Goal: Task Accomplishment & Management: Manage account settings

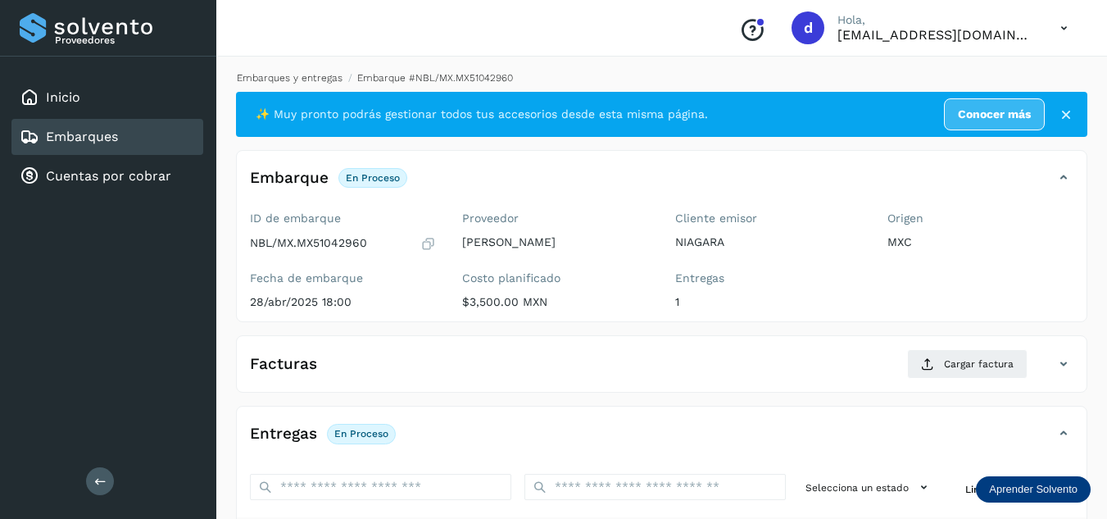
click at [307, 79] on link "Embarques y entregas" at bounding box center [290, 77] width 106 height 11
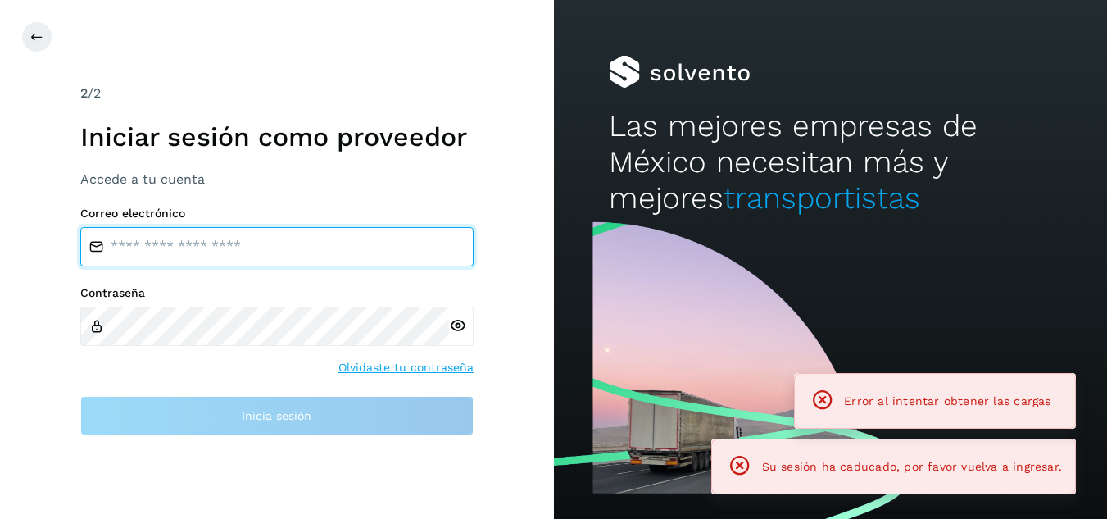
type input "**********"
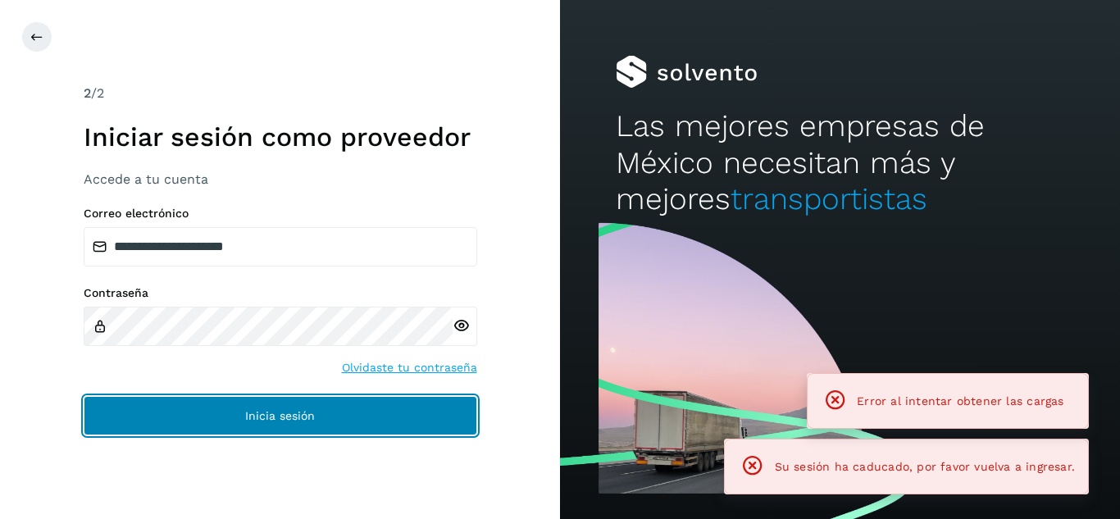
click at [397, 416] on button "Inicia sesión" at bounding box center [280, 415] width 393 height 39
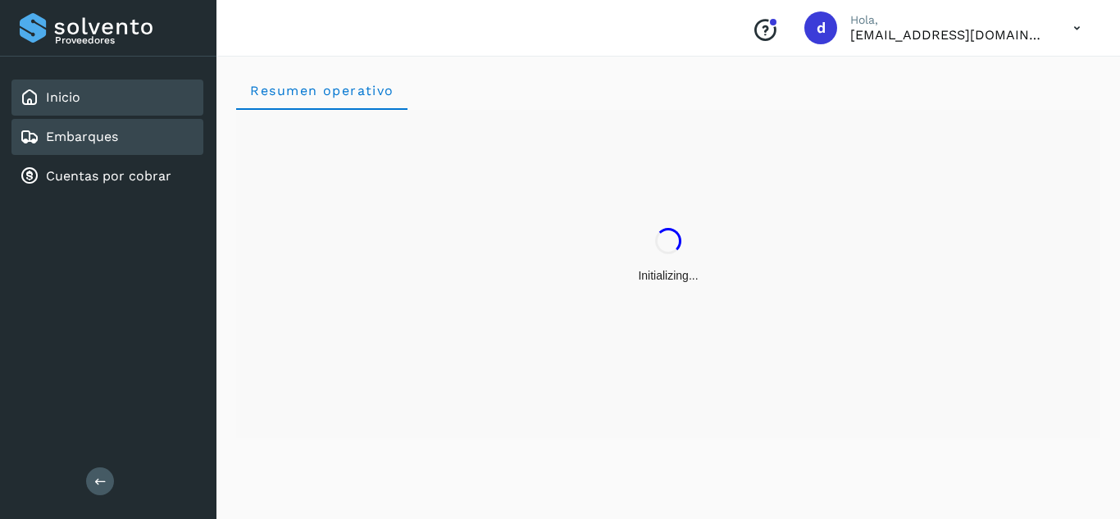
click at [123, 134] on div "Embarques" at bounding box center [107, 137] width 192 height 36
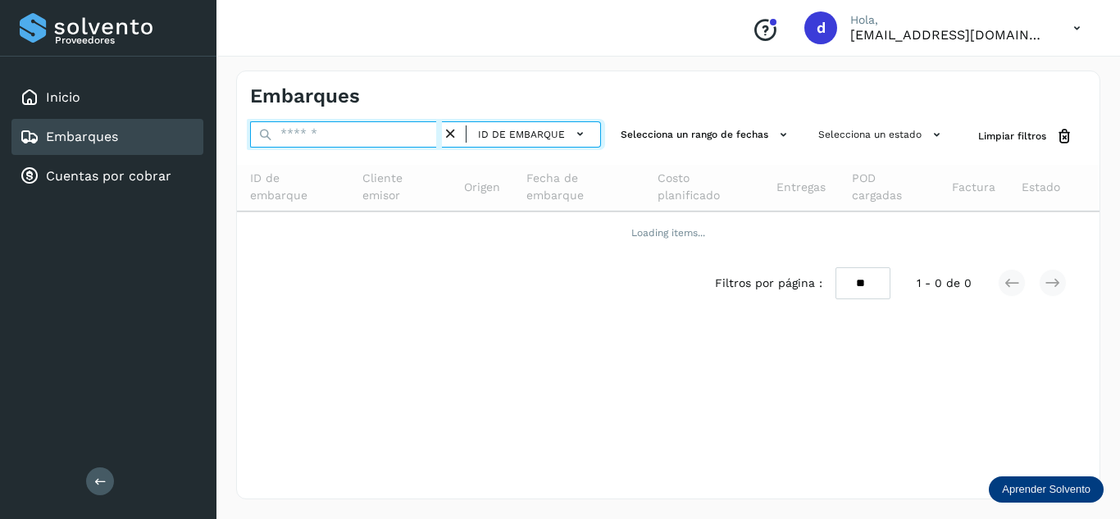
click at [298, 136] on input "text" at bounding box center [346, 134] width 192 height 26
paste input "**********"
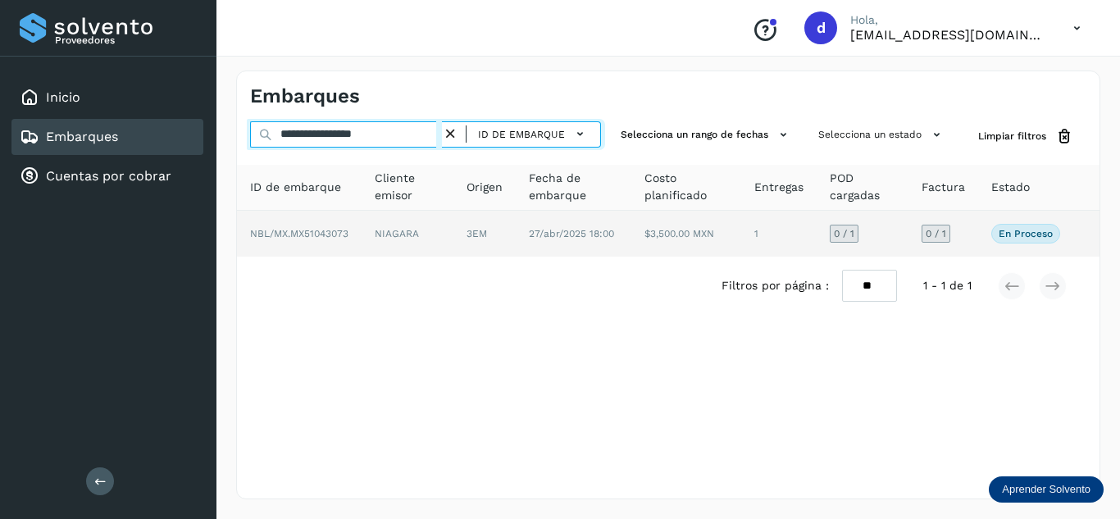
type input "**********"
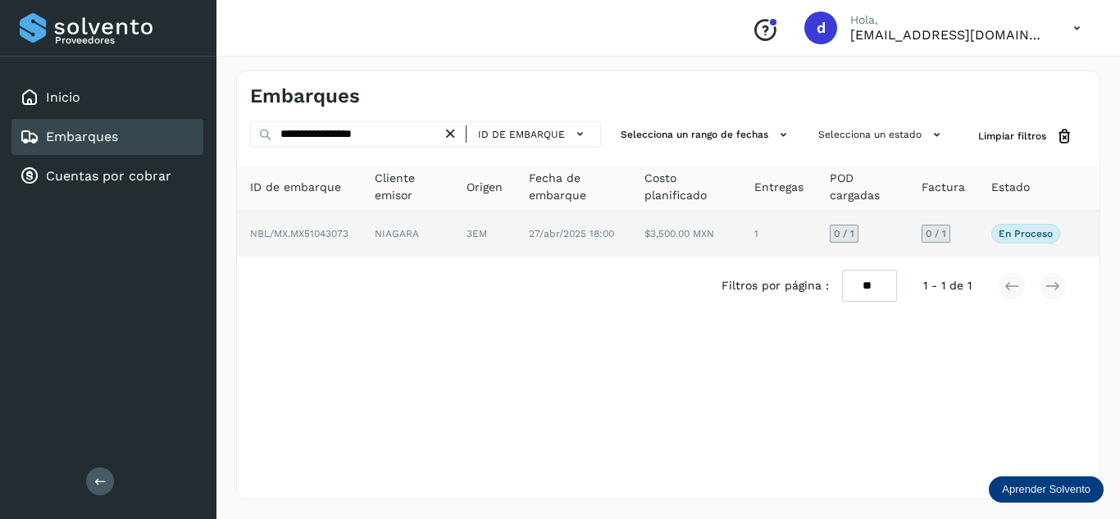
click at [312, 234] on span "NBL/MX.MX51043073" at bounding box center [299, 233] width 98 height 11
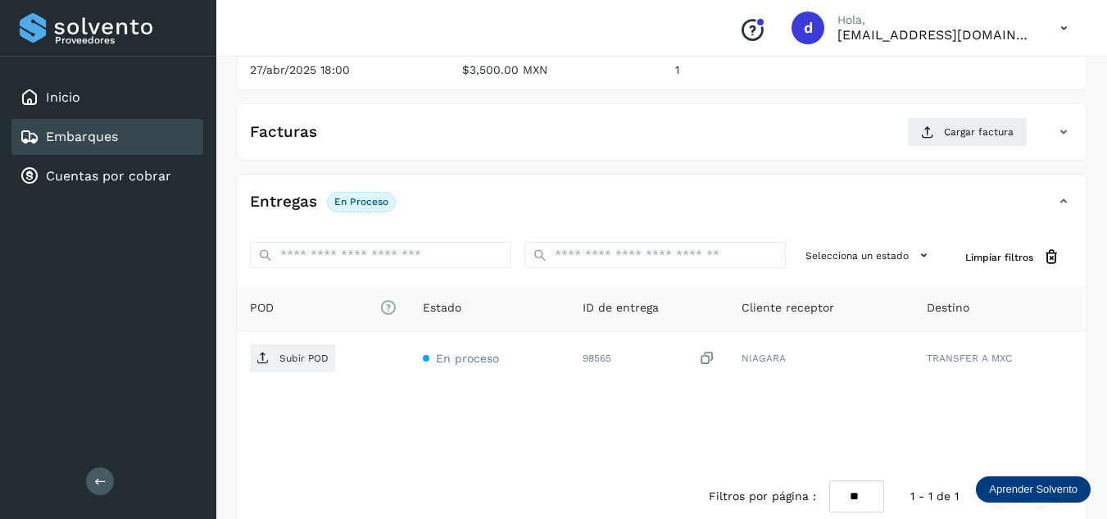
scroll to position [259, 0]
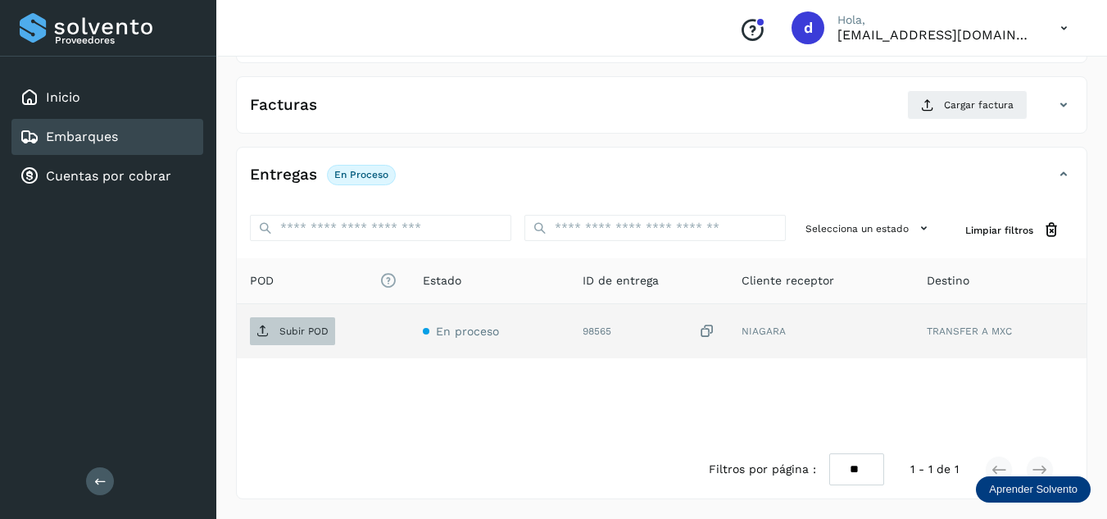
click at [304, 324] on span "Subir POD" at bounding box center [292, 331] width 85 height 26
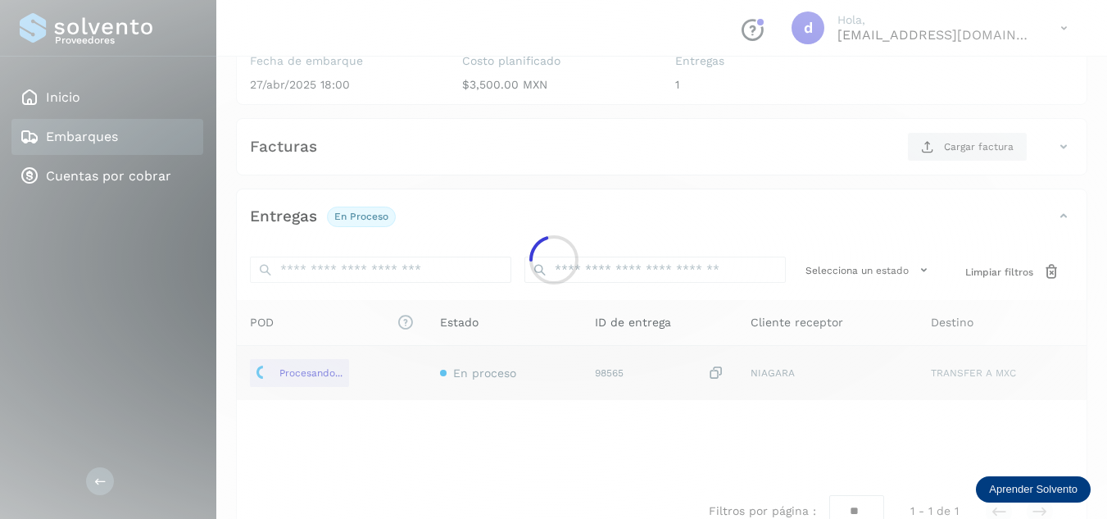
scroll to position [177, 0]
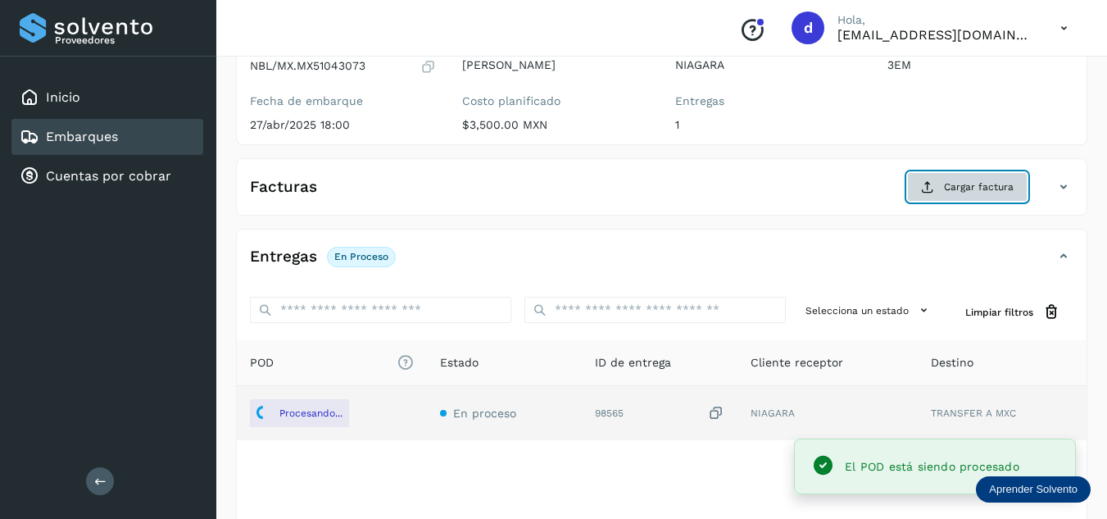
click at [966, 189] on span "Cargar factura" at bounding box center [979, 187] width 70 height 15
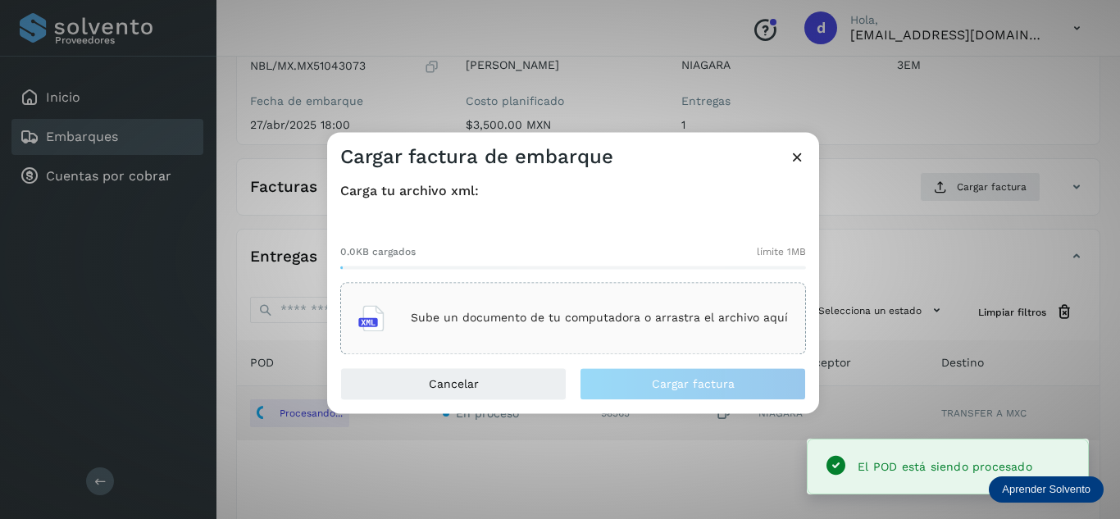
click at [440, 341] on div "Sube un documento de tu computadora o arrastra el archivo aquí" at bounding box center [573, 318] width 466 height 72
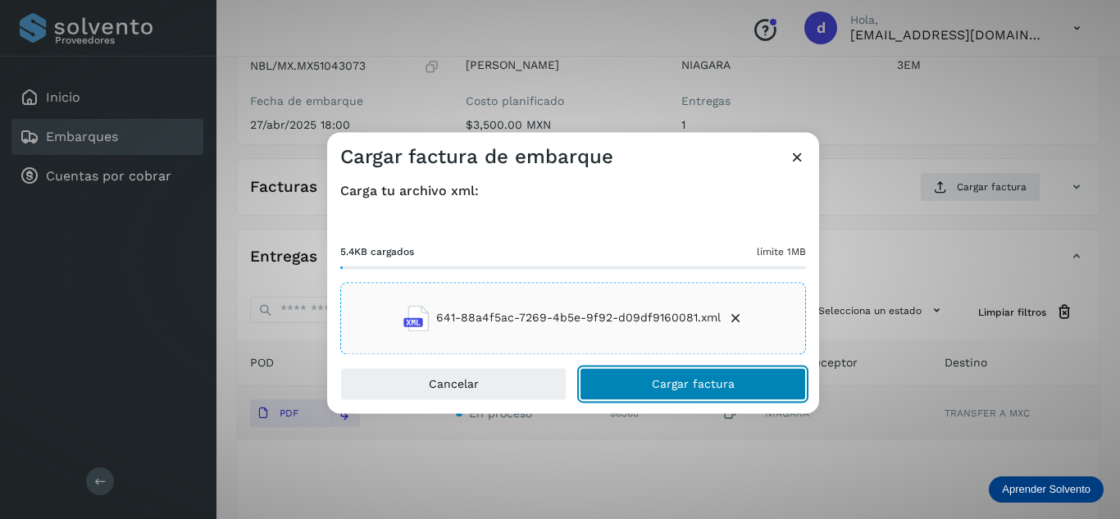
click at [680, 380] on span "Cargar factura" at bounding box center [693, 383] width 83 height 11
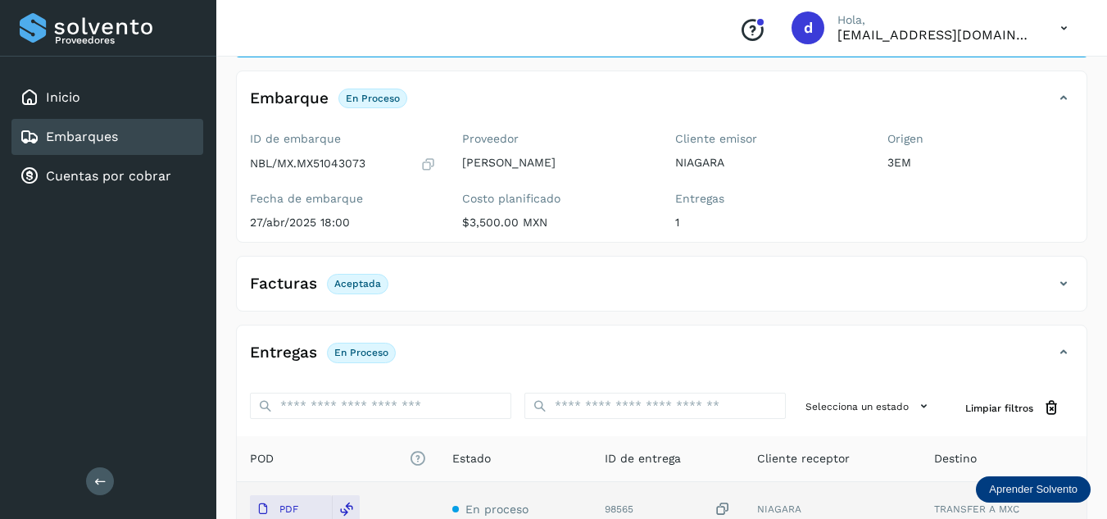
scroll to position [0, 0]
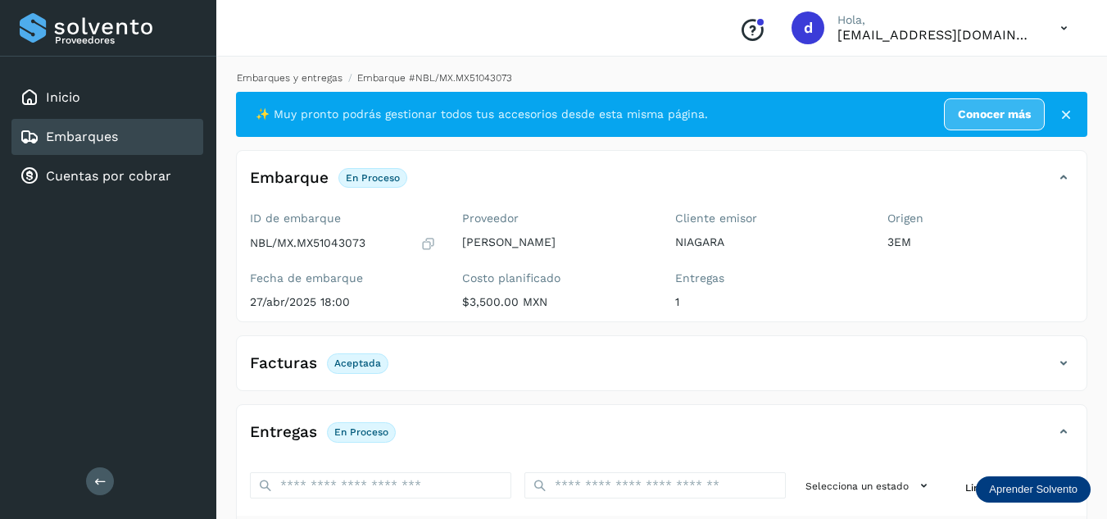
click at [285, 80] on link "Embarques y entregas" at bounding box center [290, 77] width 106 height 11
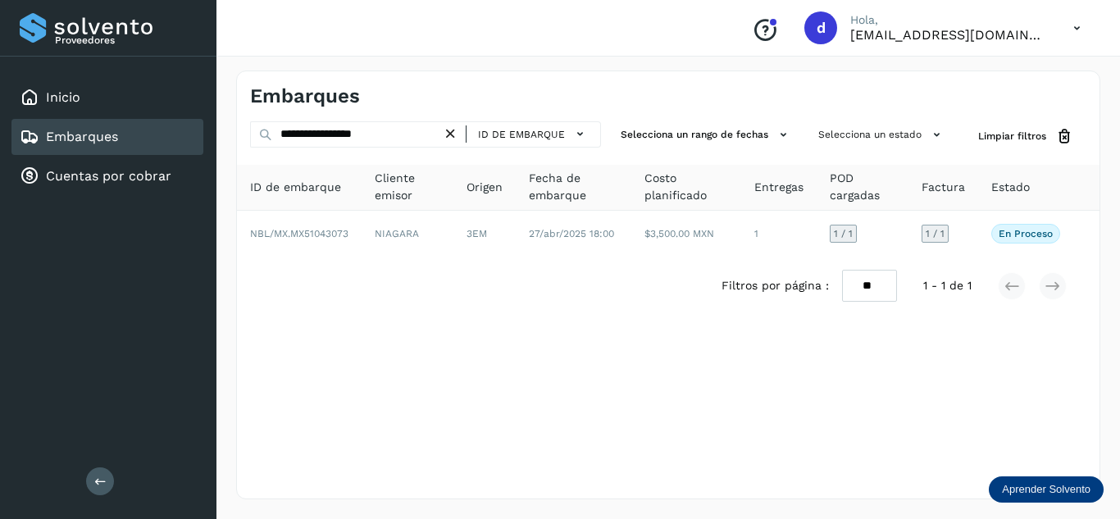
drag, startPoint x: 454, startPoint y: 134, endPoint x: 425, endPoint y: 137, distance: 29.6
click at [452, 134] on icon at bounding box center [450, 133] width 17 height 17
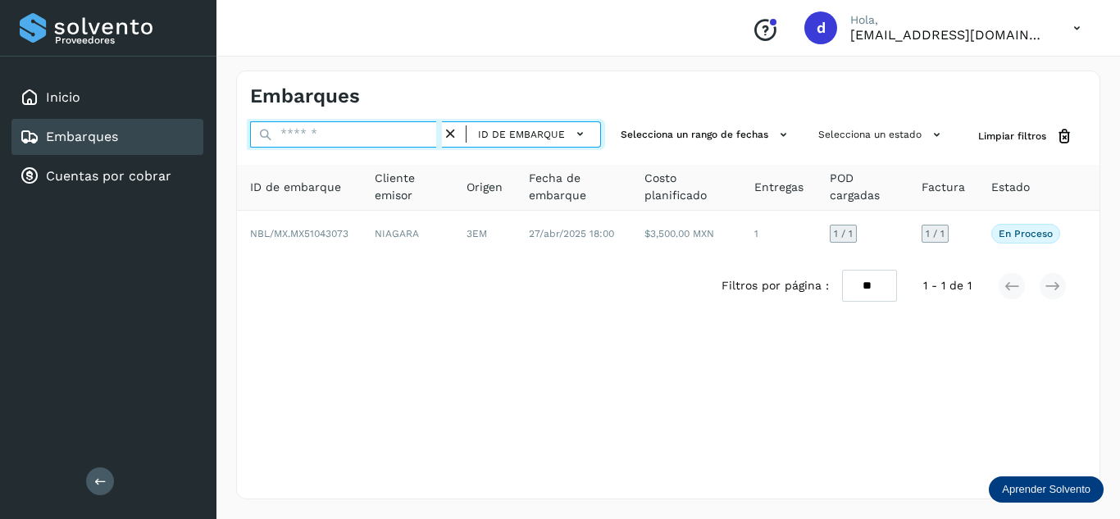
click at [424, 137] on input "text" at bounding box center [346, 134] width 192 height 26
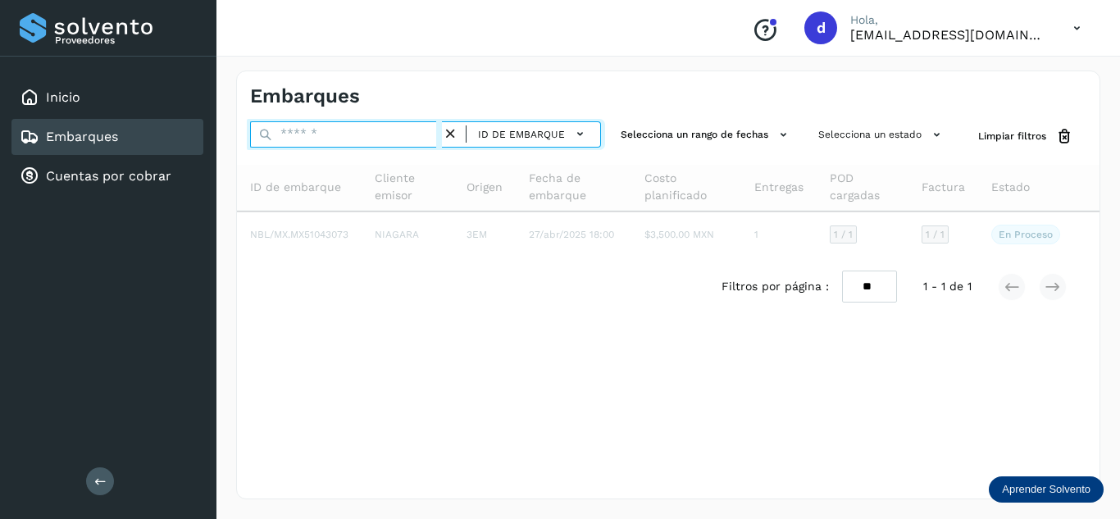
paste input "**********"
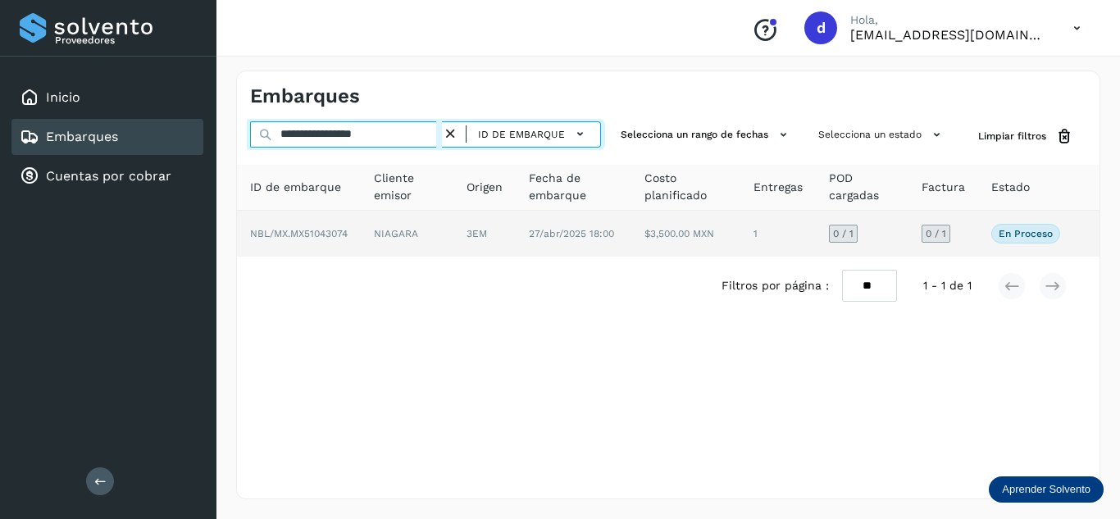
type input "**********"
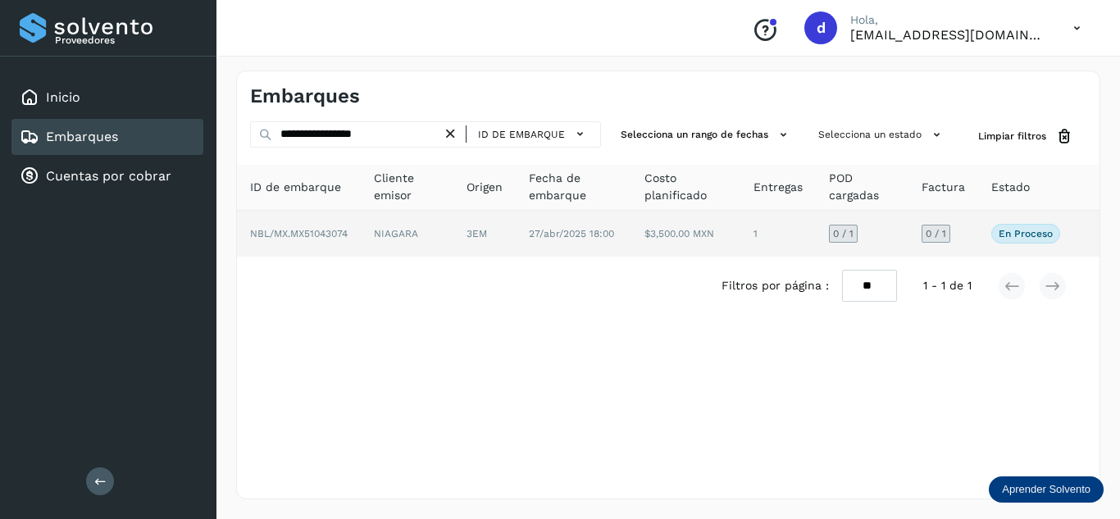
click at [361, 239] on td "NBL/MX.MX51043074" at bounding box center [407, 234] width 93 height 46
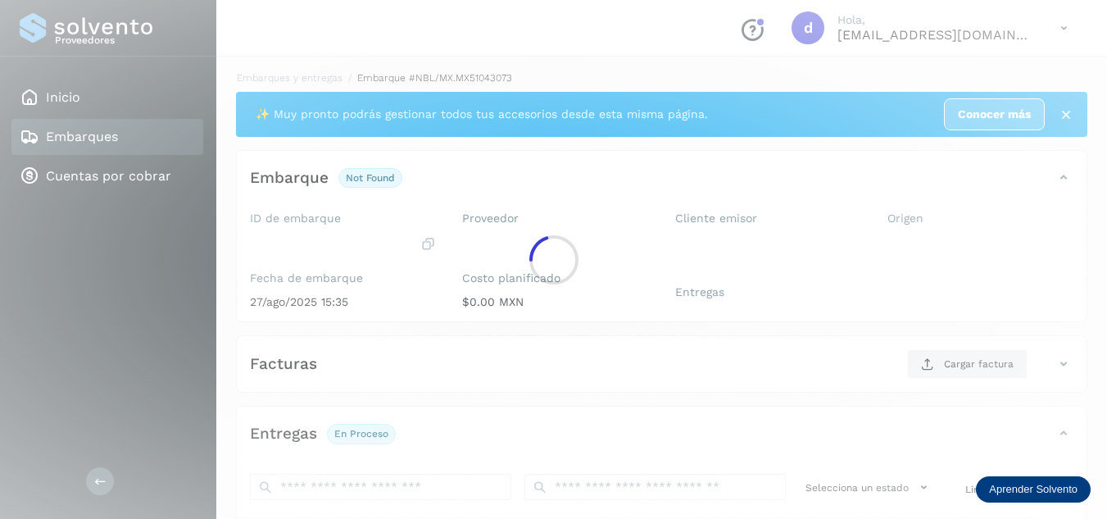
scroll to position [246, 0]
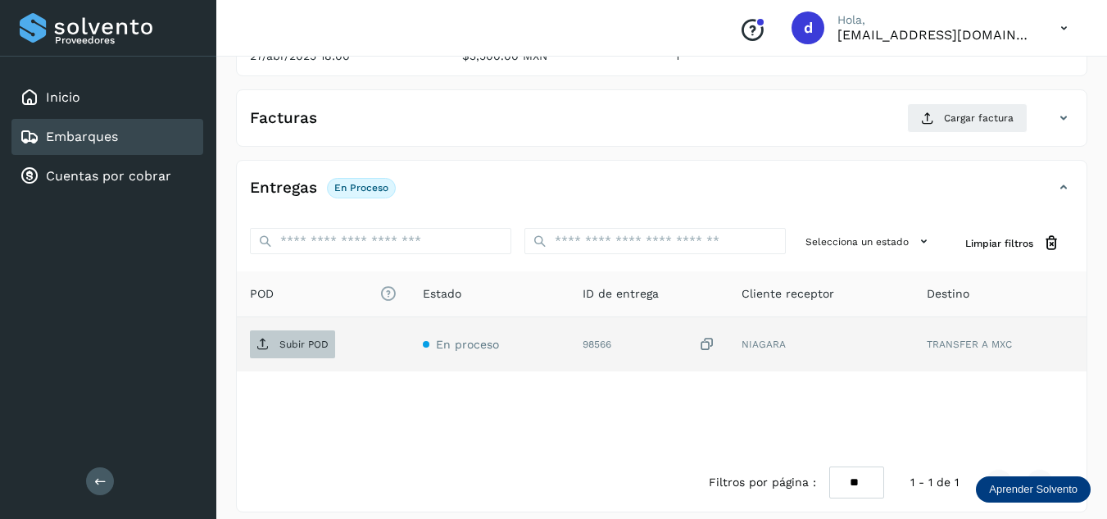
click at [288, 354] on span "Subir POD" at bounding box center [292, 344] width 85 height 26
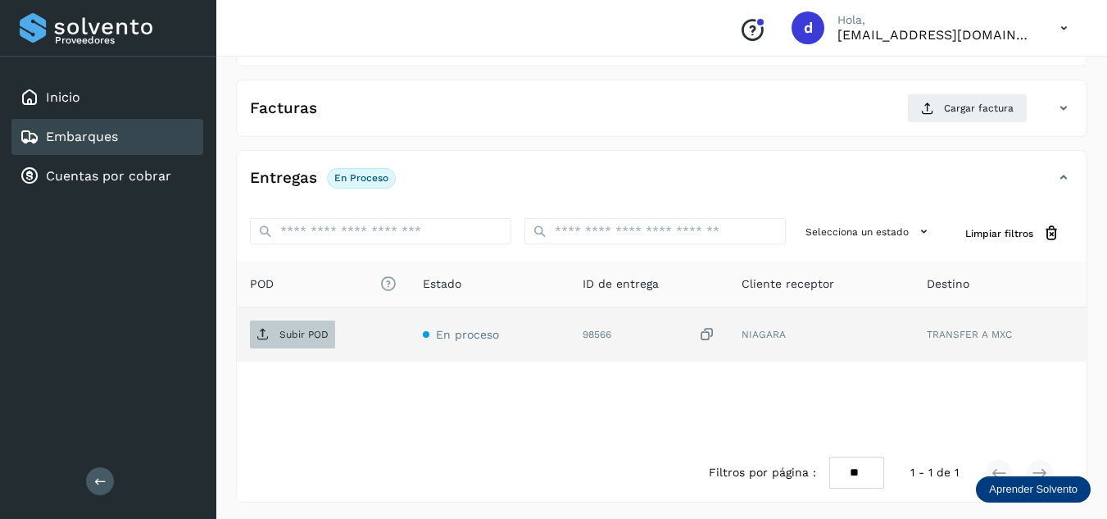
scroll to position [259, 0]
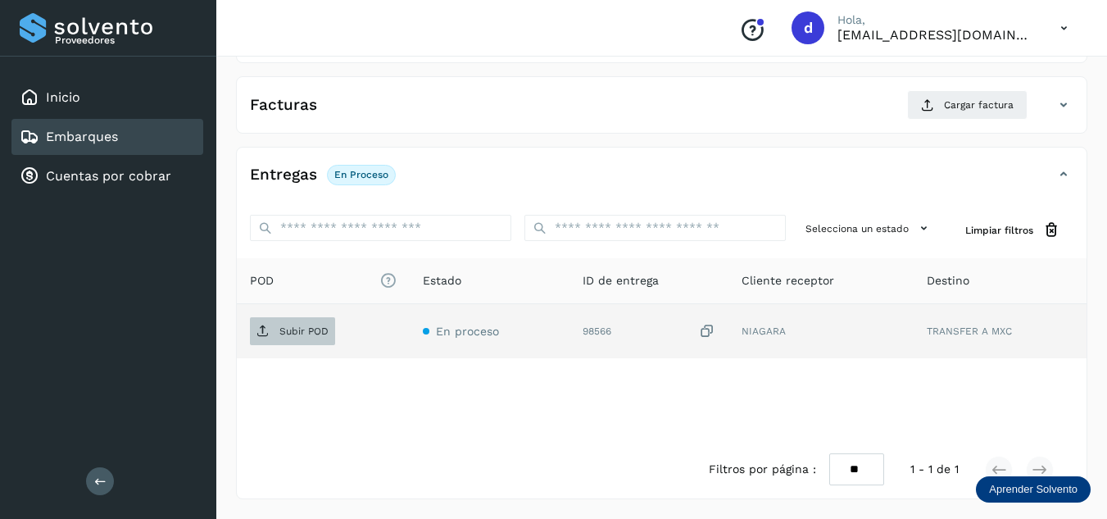
click at [308, 332] on p "Subir POD" at bounding box center [304, 330] width 49 height 11
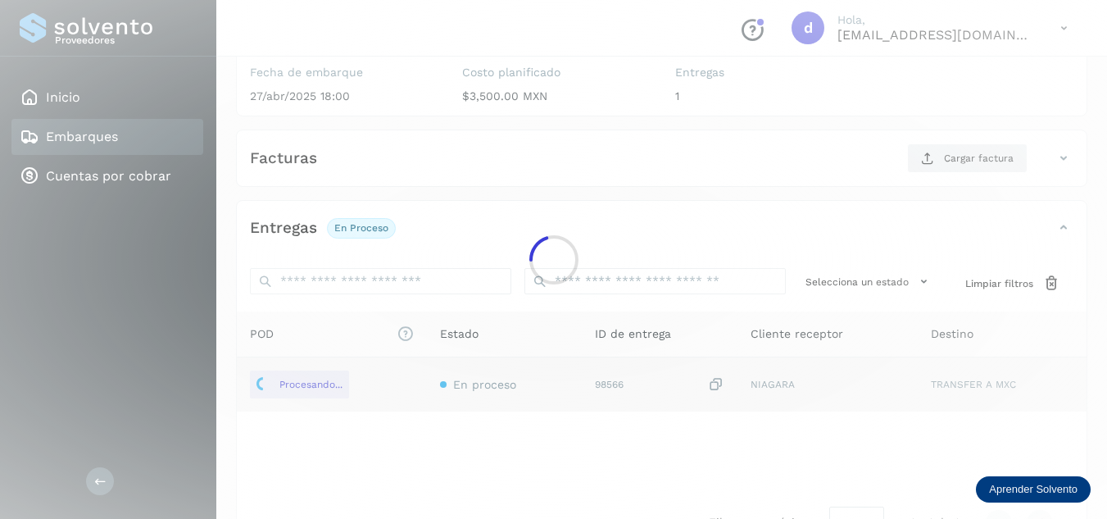
scroll to position [177, 0]
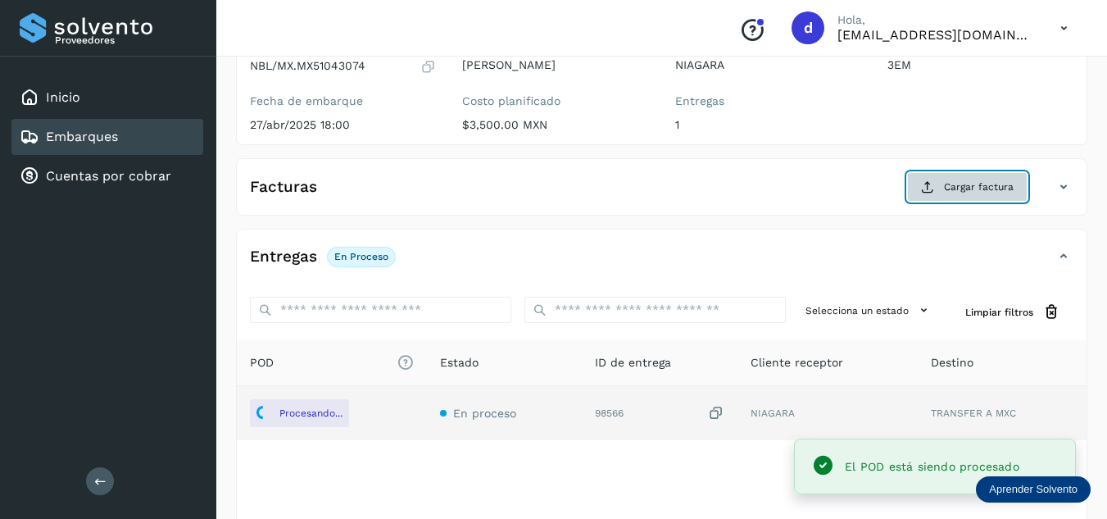
click at [988, 189] on span "Cargar factura" at bounding box center [979, 187] width 70 height 15
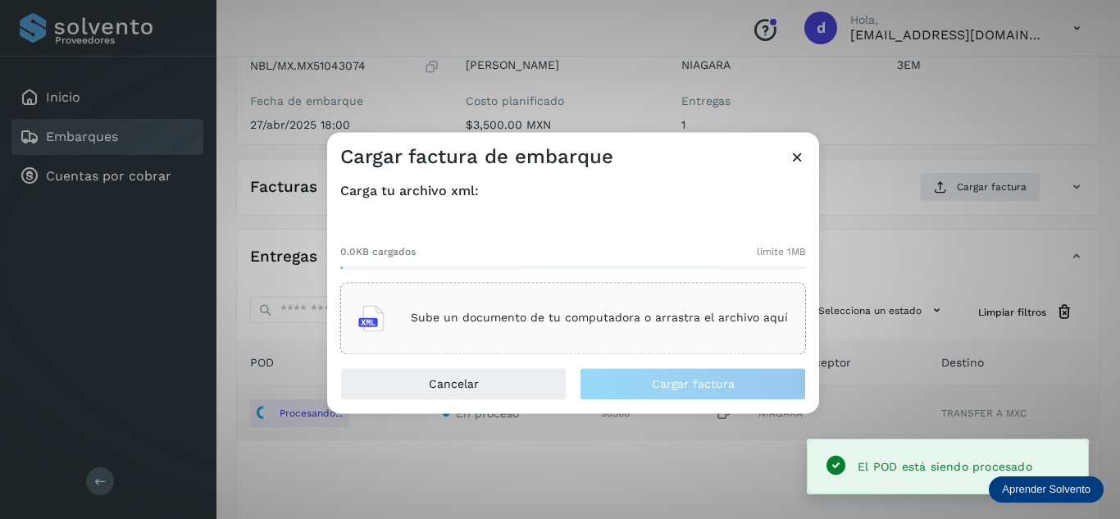
click at [666, 302] on div "Sube un documento de tu computadora o arrastra el archivo aquí" at bounding box center [573, 318] width 430 height 44
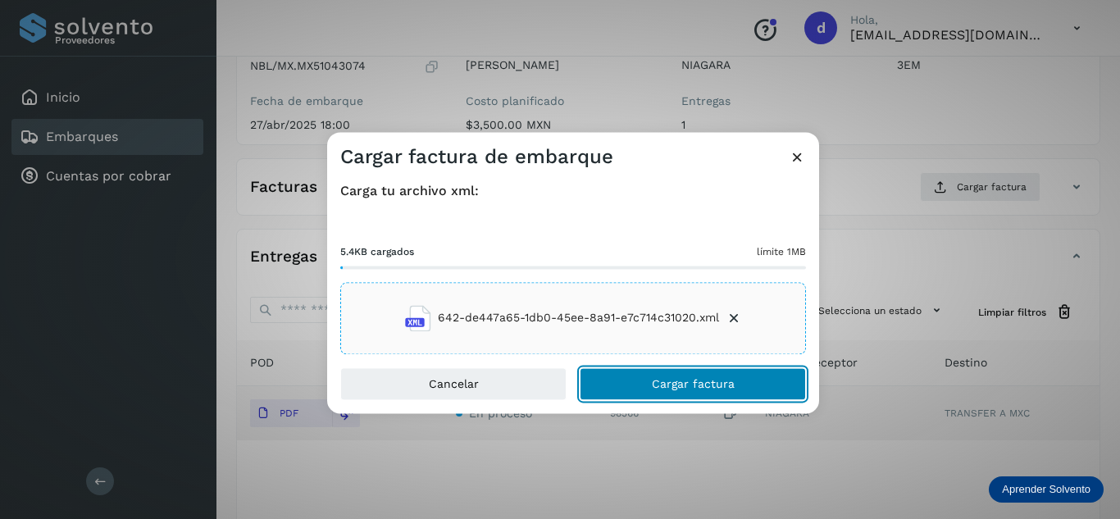
click at [769, 387] on button "Cargar factura" at bounding box center [693, 383] width 226 height 33
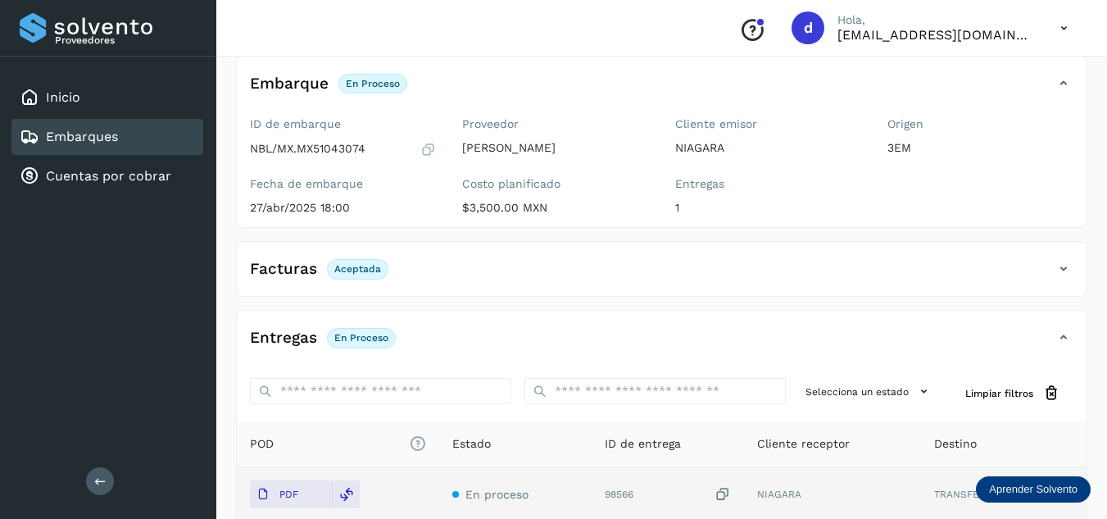
scroll to position [0, 0]
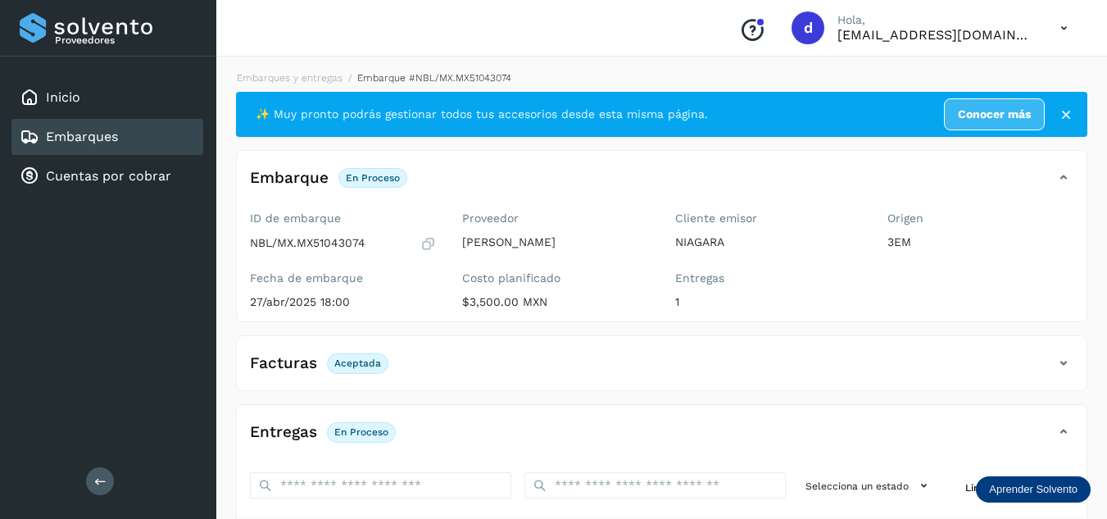
click at [343, 84] on li "Embarques y entregas" at bounding box center [427, 77] width 169 height 15
click at [281, 82] on link "Embarques y entregas" at bounding box center [290, 77] width 106 height 11
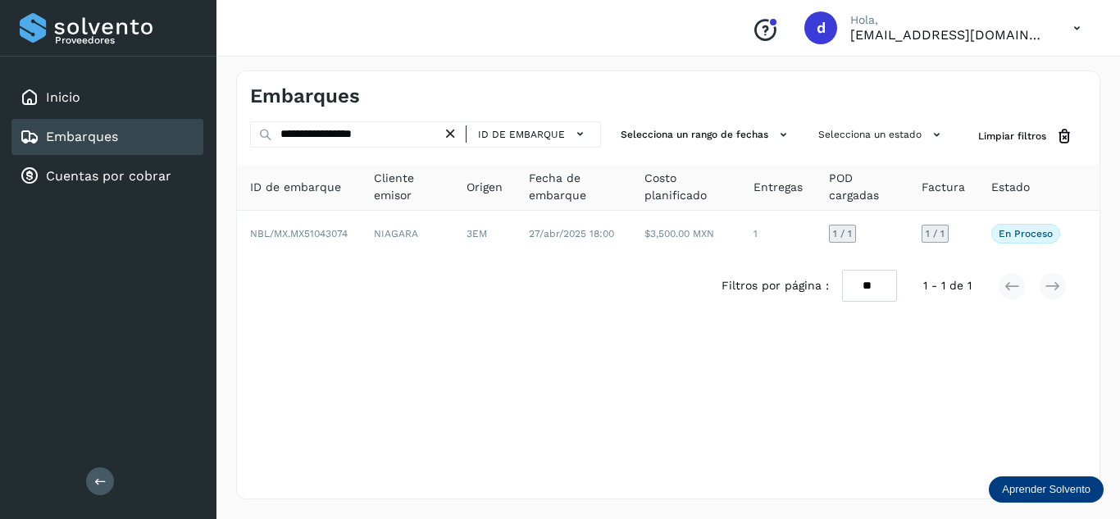
click at [452, 130] on icon at bounding box center [450, 133] width 17 height 17
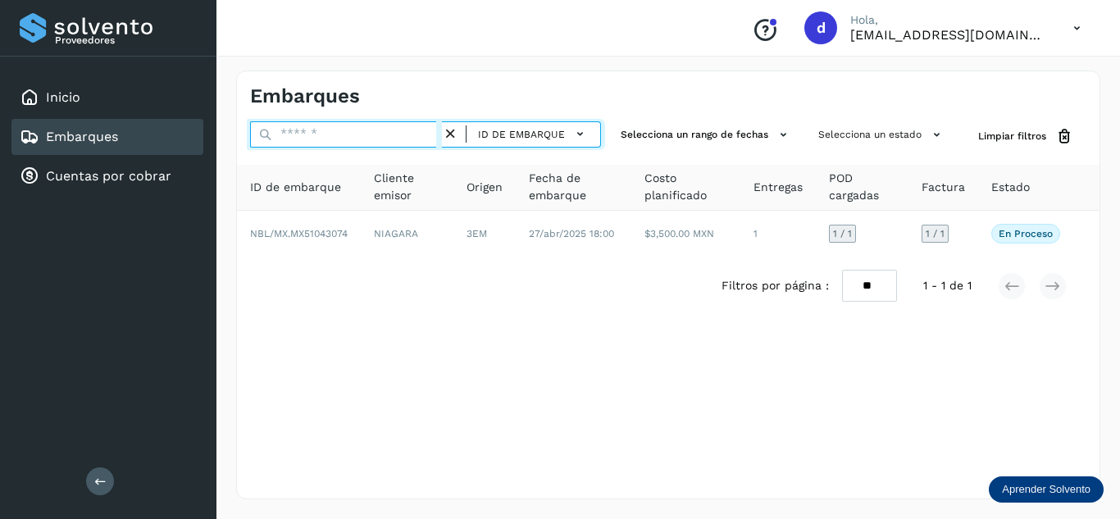
click at [419, 132] on input "text" at bounding box center [346, 134] width 192 height 26
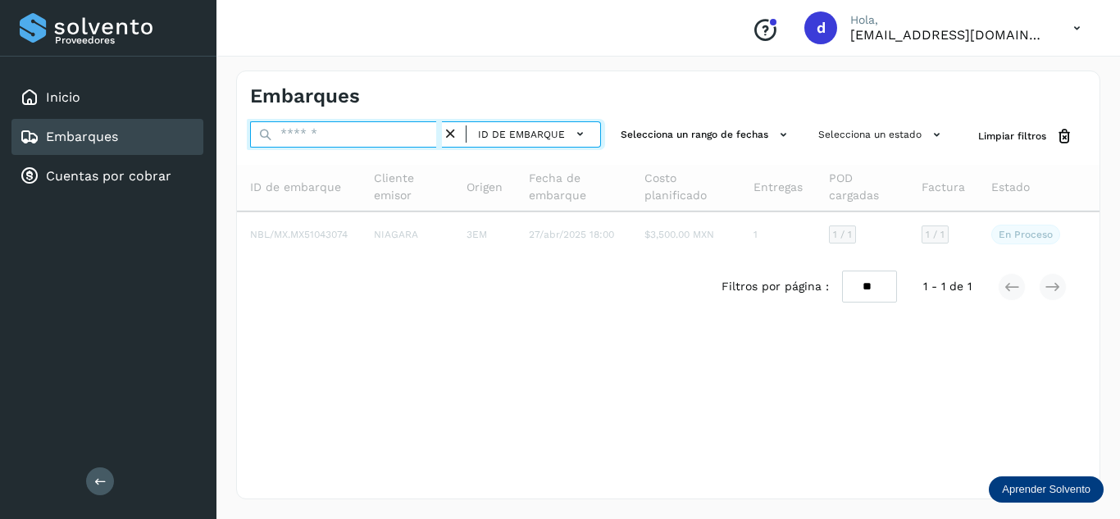
paste input "**********"
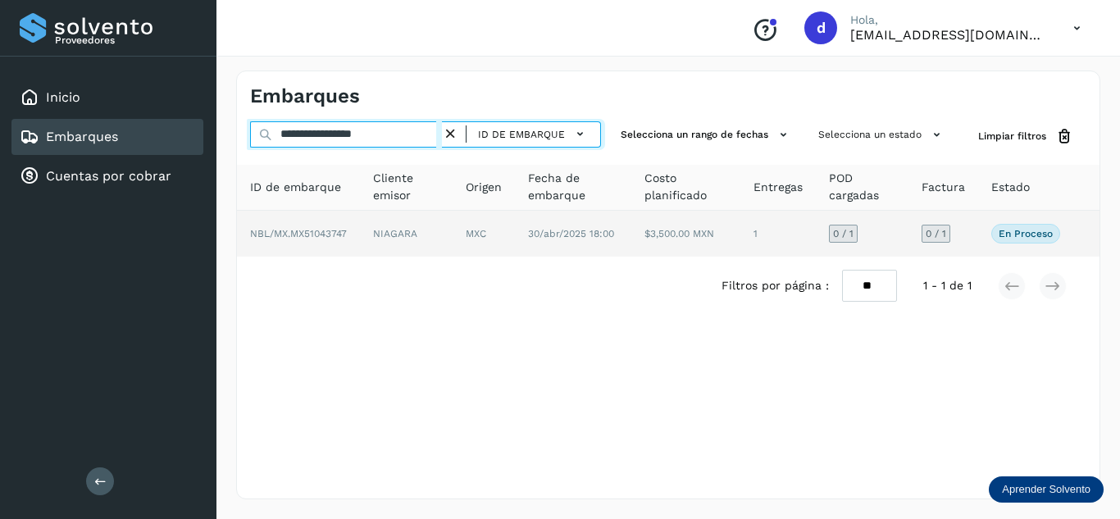
type input "**********"
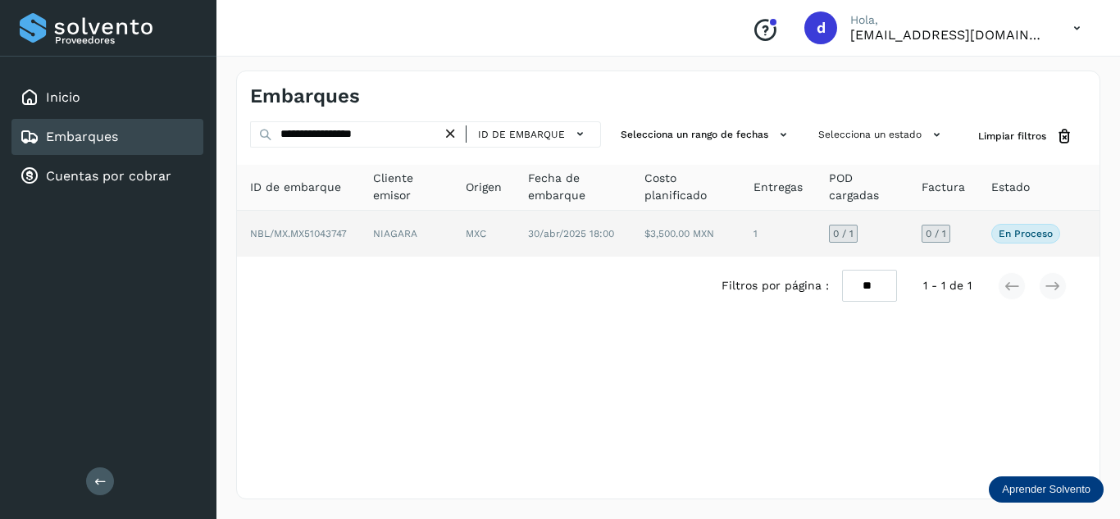
click at [329, 230] on span "NBL/MX.MX51043747" at bounding box center [298, 233] width 97 height 11
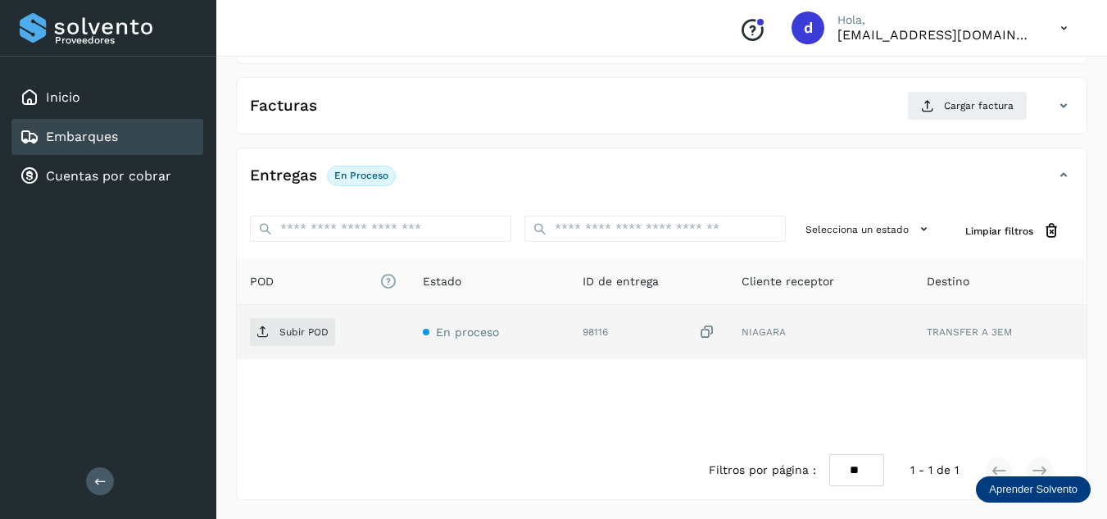
scroll to position [259, 0]
click at [289, 337] on p "Subir POD" at bounding box center [304, 330] width 49 height 11
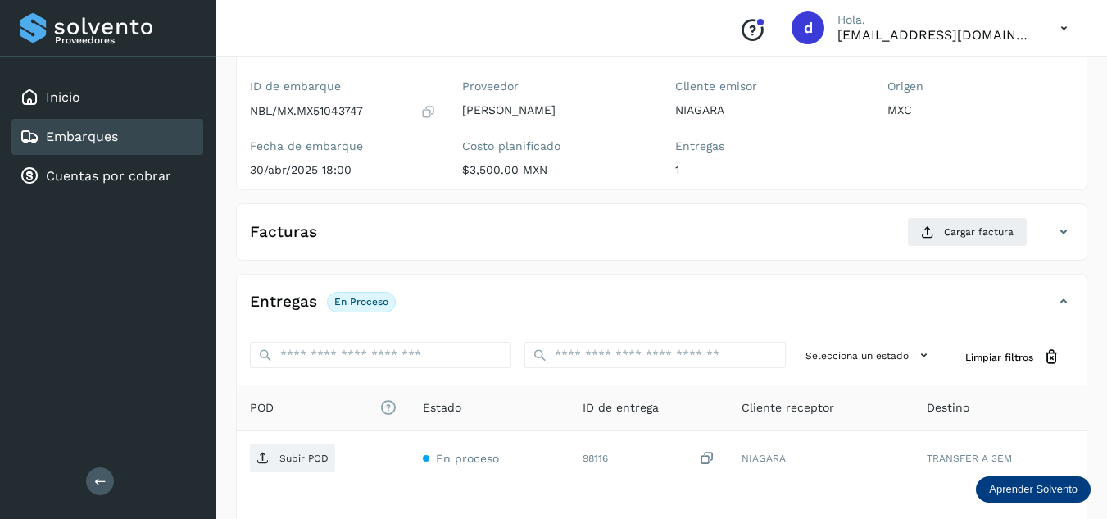
scroll to position [0, 0]
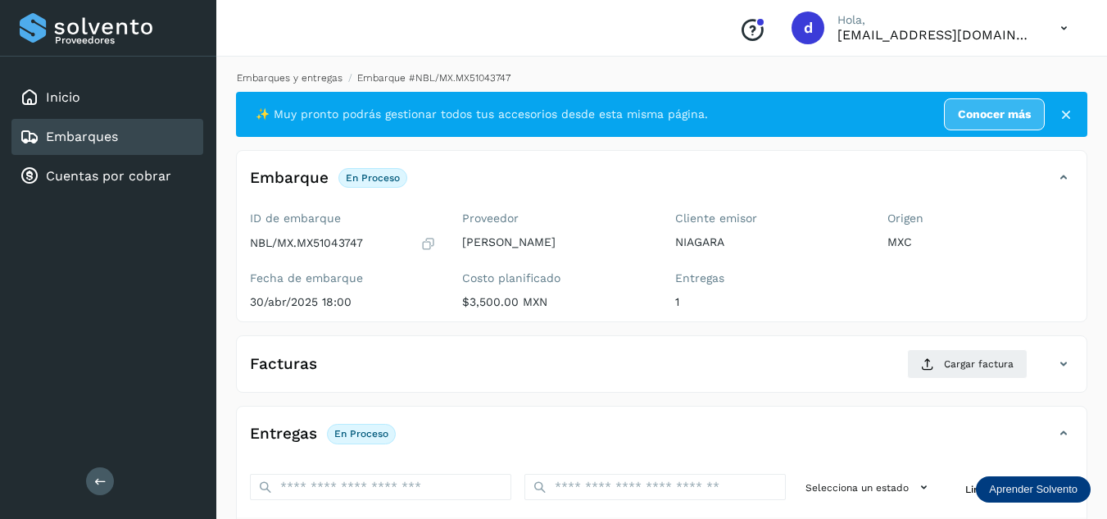
click at [325, 78] on link "Embarques y entregas" at bounding box center [290, 77] width 106 height 11
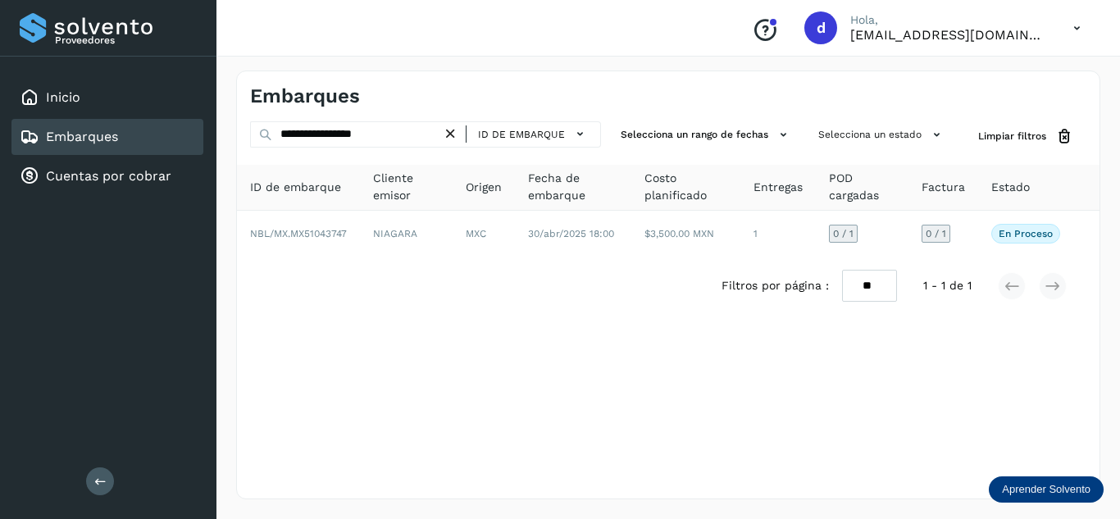
click at [451, 138] on icon at bounding box center [450, 133] width 17 height 17
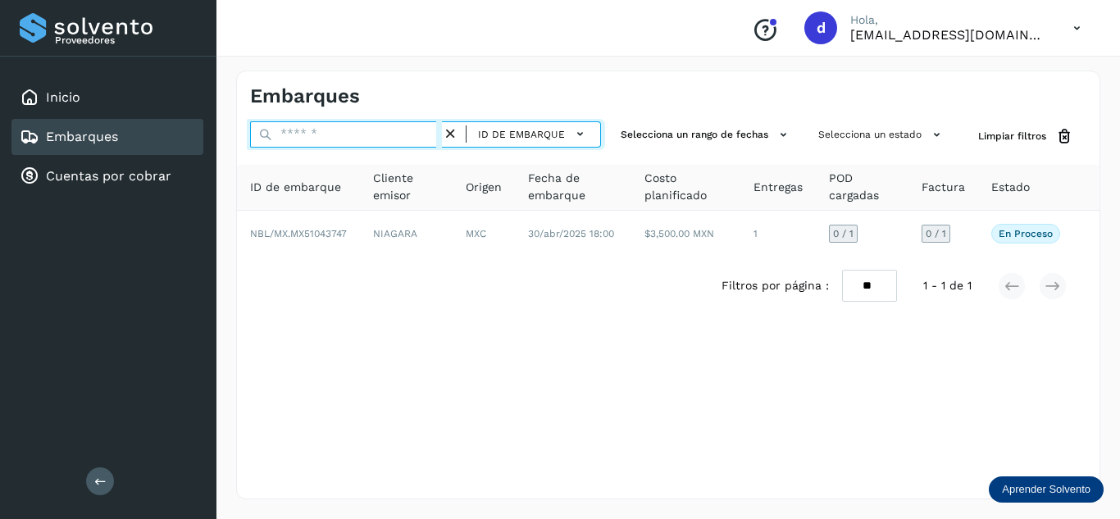
click at [419, 139] on input "text" at bounding box center [346, 134] width 192 height 26
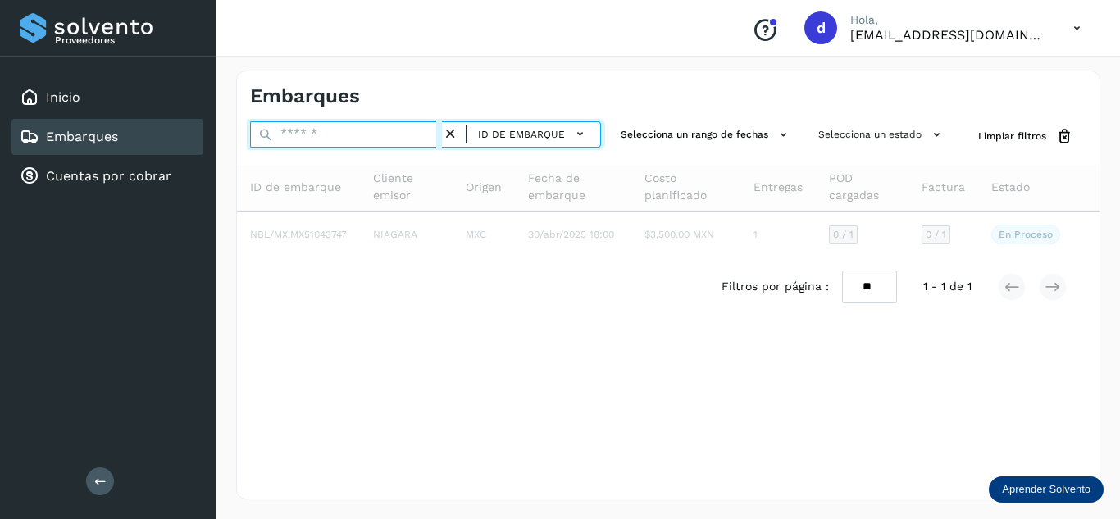
paste input "**********"
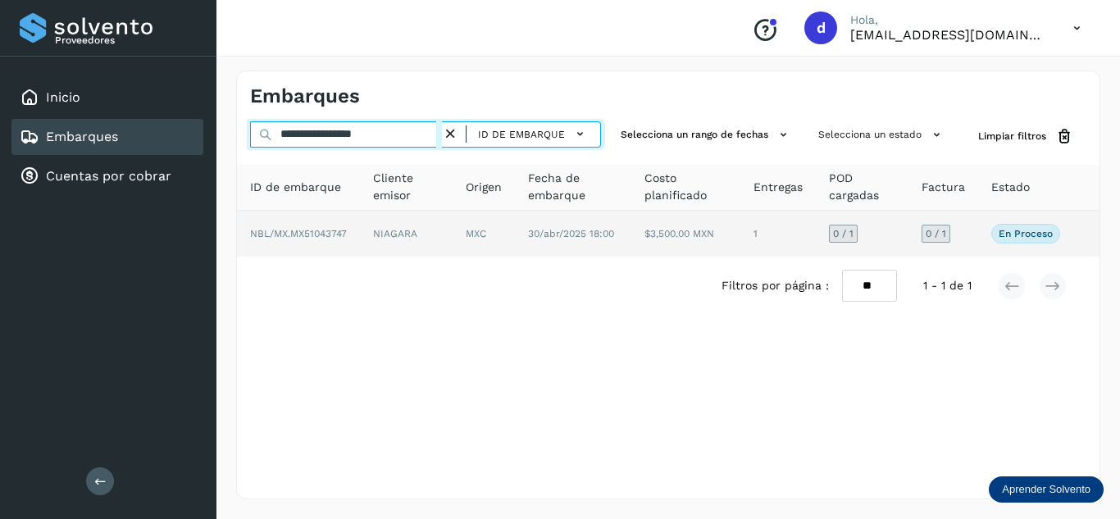
type input "**********"
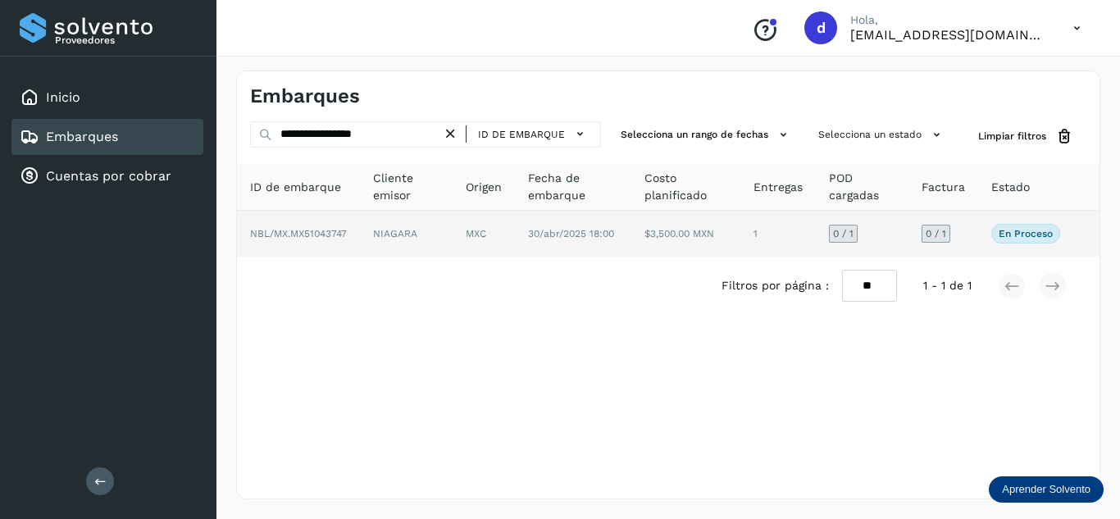
click at [331, 236] on span "NBL/MX.MX51043747" at bounding box center [298, 233] width 97 height 11
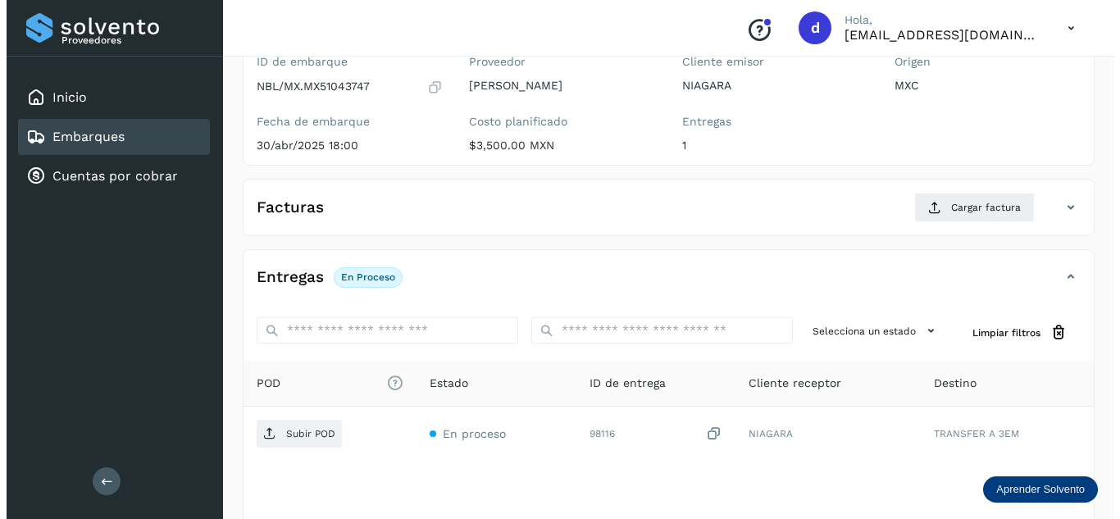
scroll to position [259, 0]
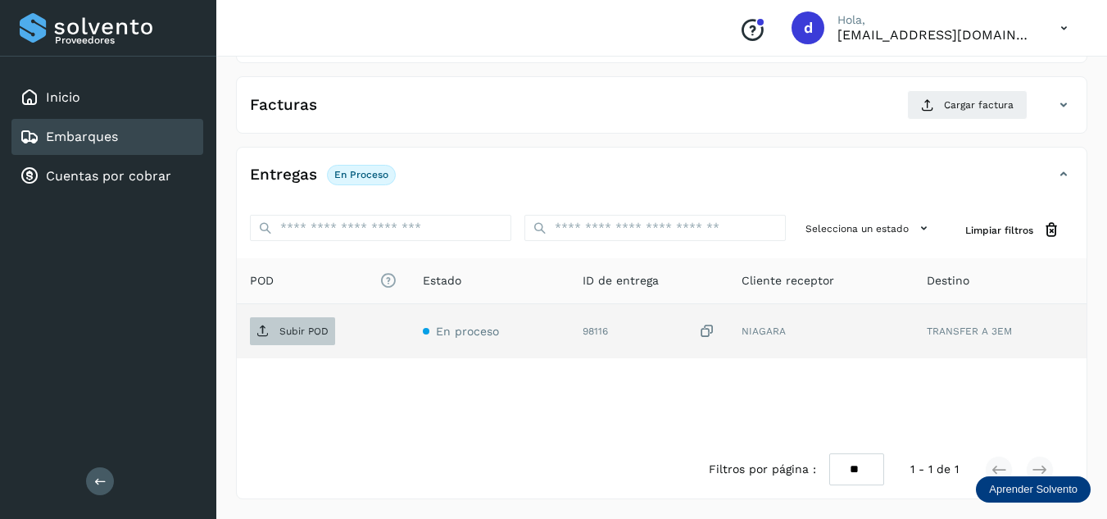
click at [318, 333] on p "Subir POD" at bounding box center [304, 330] width 49 height 11
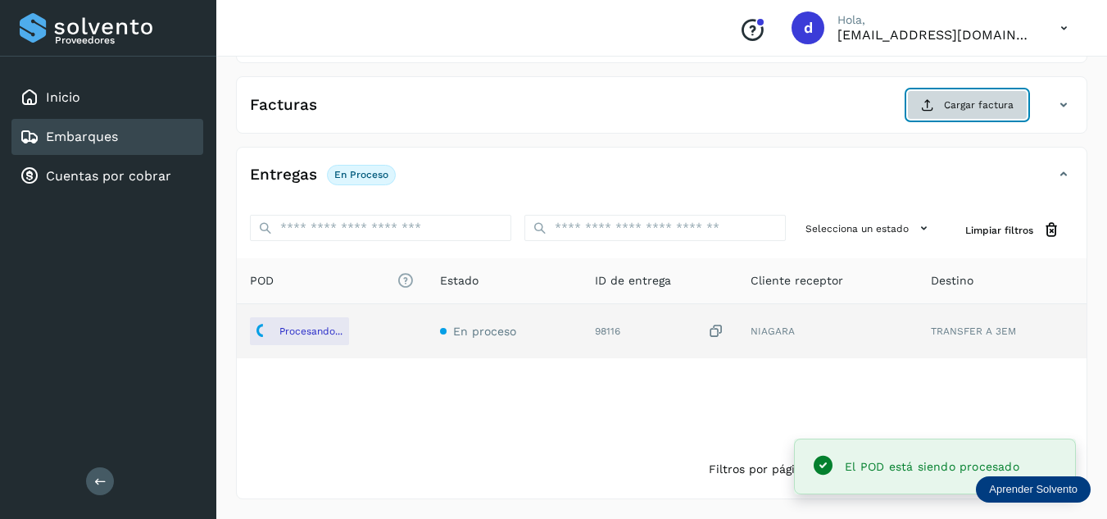
click at [967, 107] on span "Cargar factura" at bounding box center [979, 105] width 70 height 15
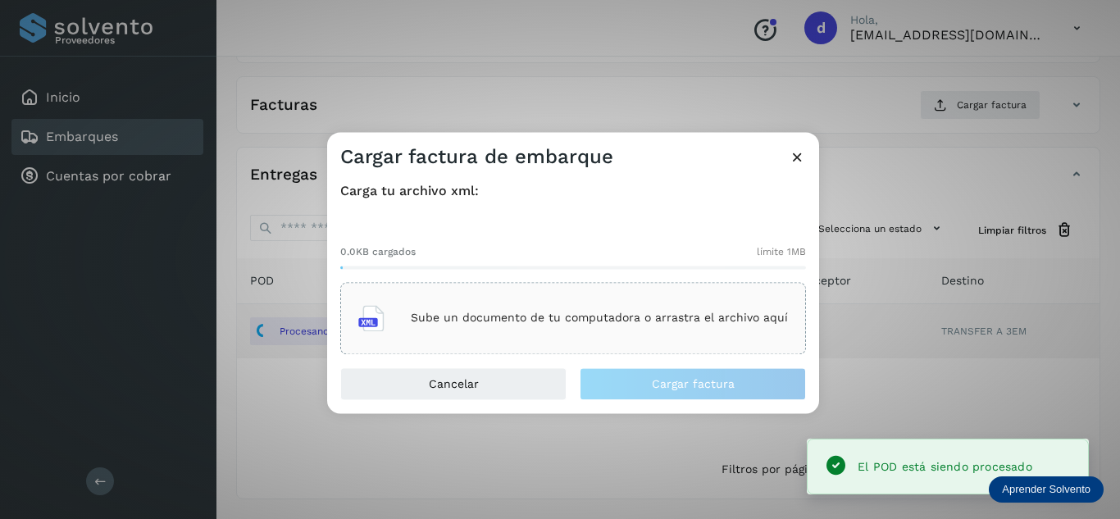
click at [567, 323] on p "Sube un documento de tu computadora o arrastra el archivo aquí" at bounding box center [599, 318] width 377 height 14
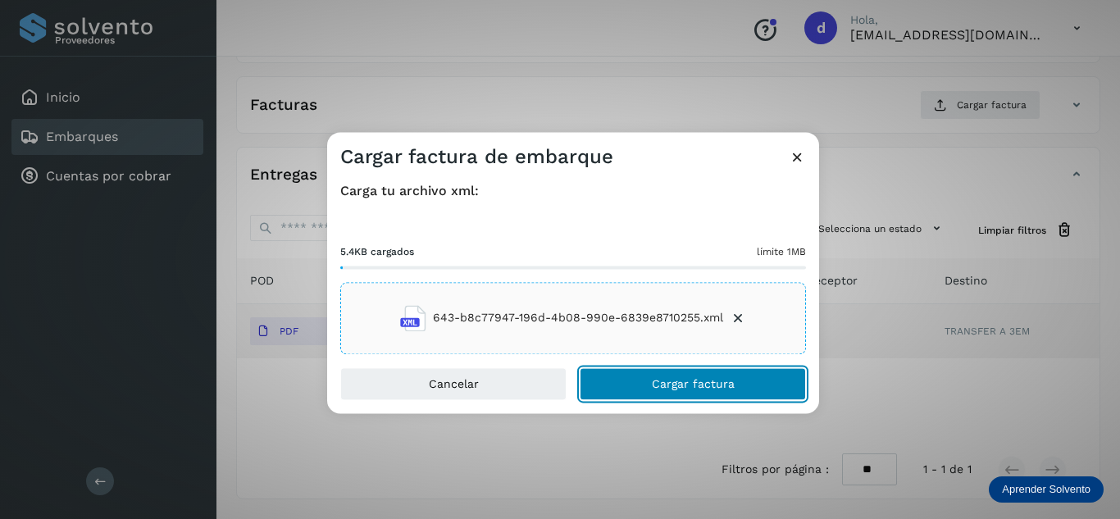
click at [720, 384] on span "Cargar factura" at bounding box center [693, 383] width 83 height 11
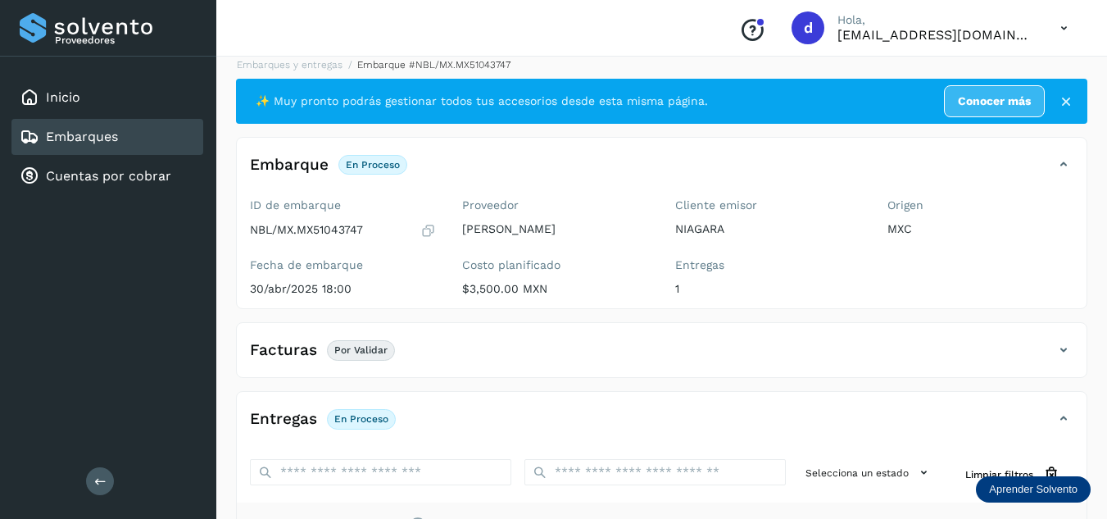
scroll to position [0, 0]
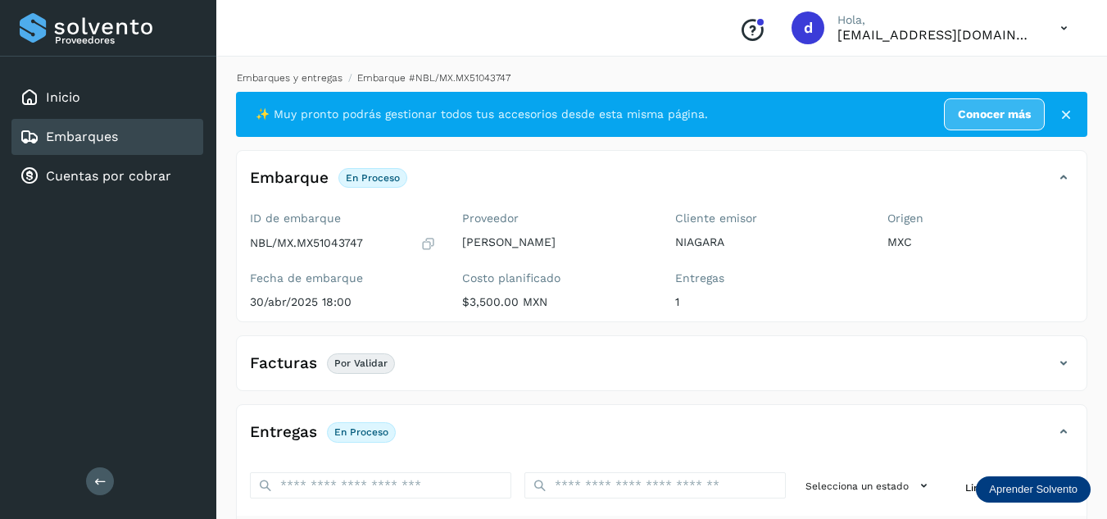
click at [274, 74] on link "Embarques y entregas" at bounding box center [290, 77] width 106 height 11
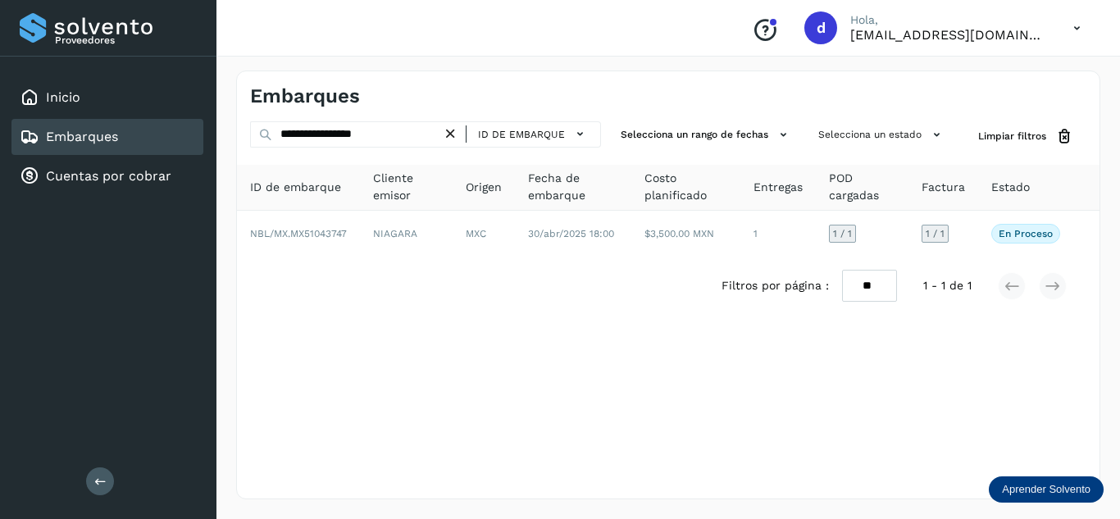
click at [450, 133] on icon at bounding box center [450, 133] width 17 height 17
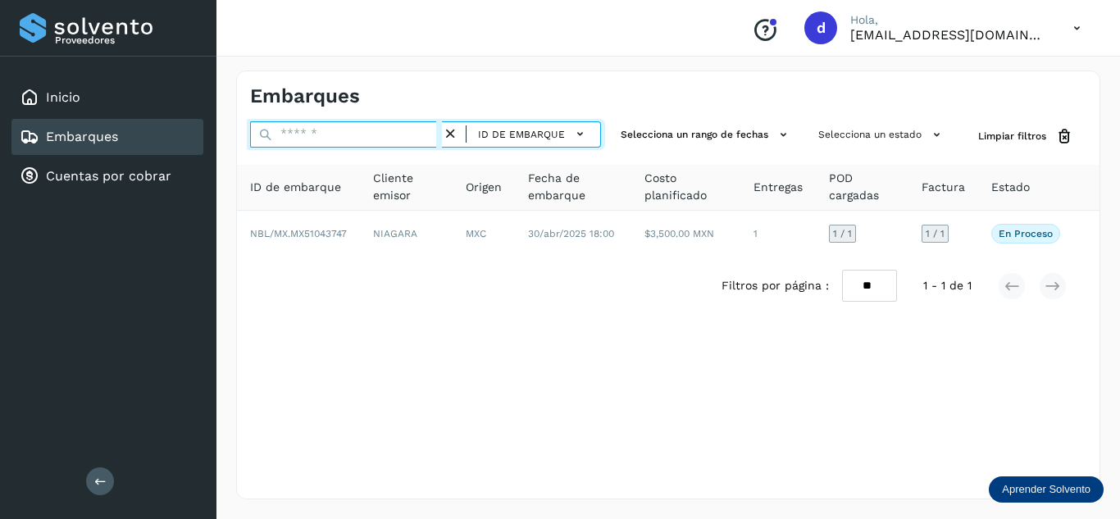
click at [412, 134] on input "text" at bounding box center [346, 134] width 192 height 26
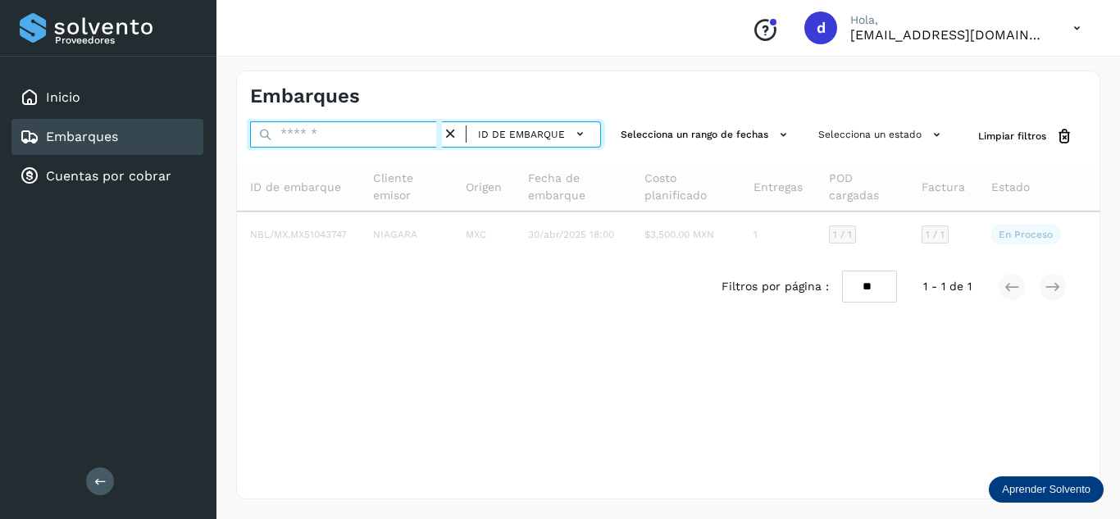
paste input "**********"
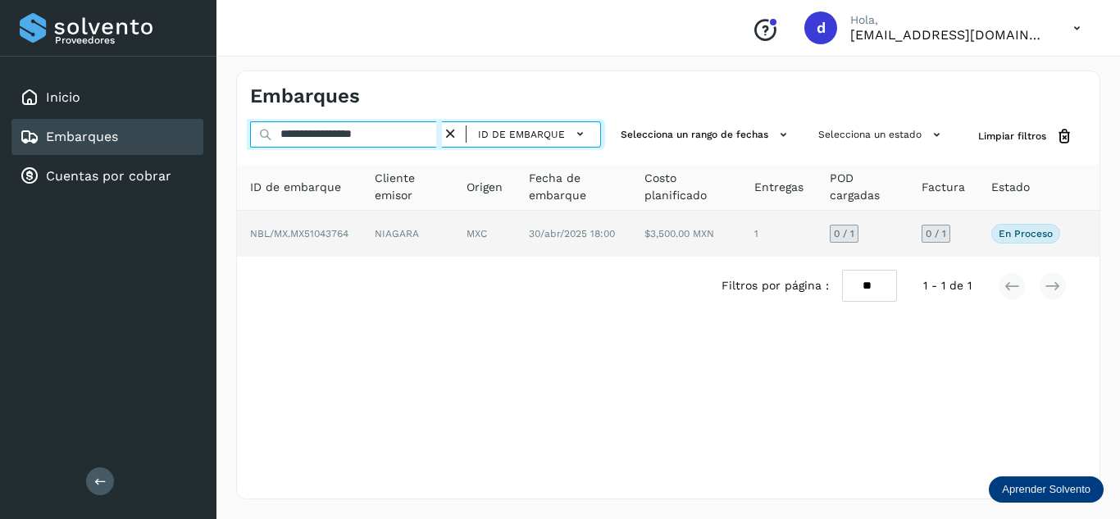
type input "**********"
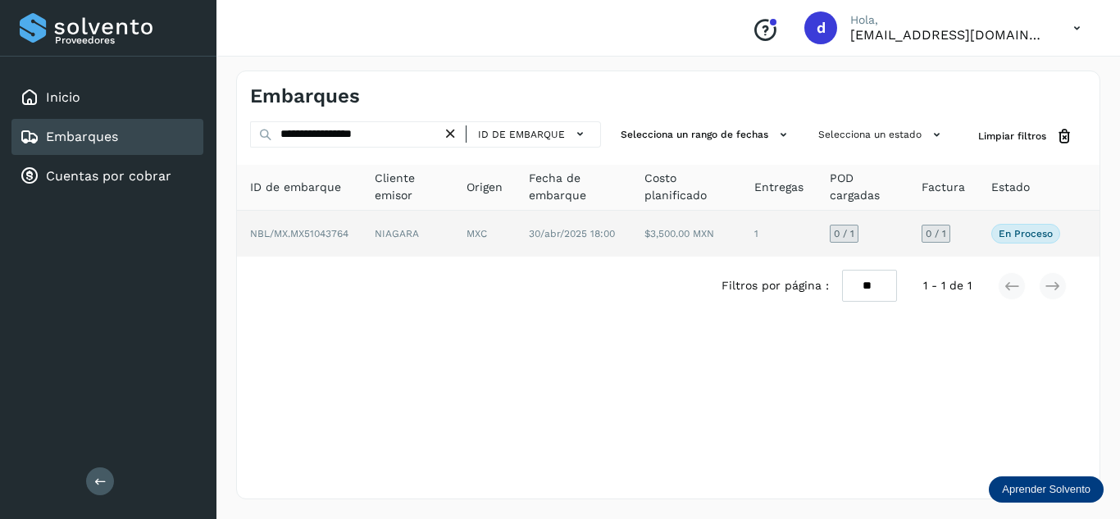
click at [298, 234] on span "NBL/MX.MX51043764" at bounding box center [299, 233] width 98 height 11
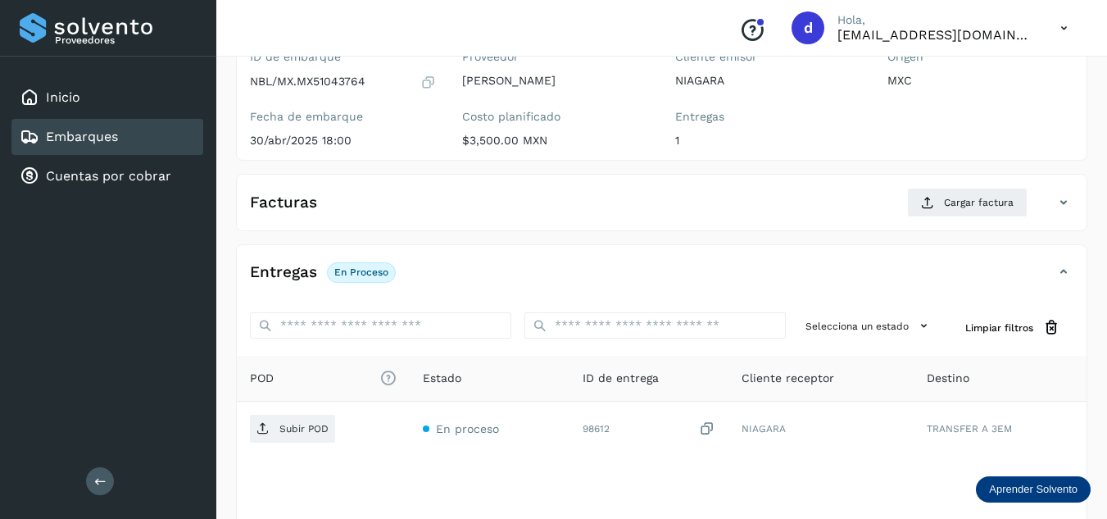
scroll to position [246, 0]
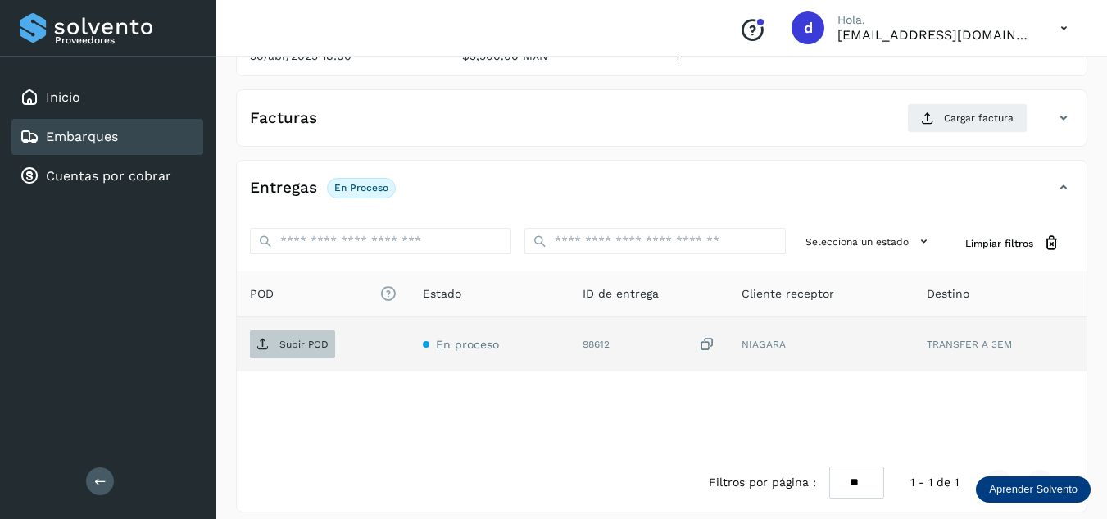
click at [262, 340] on icon at bounding box center [263, 344] width 13 height 13
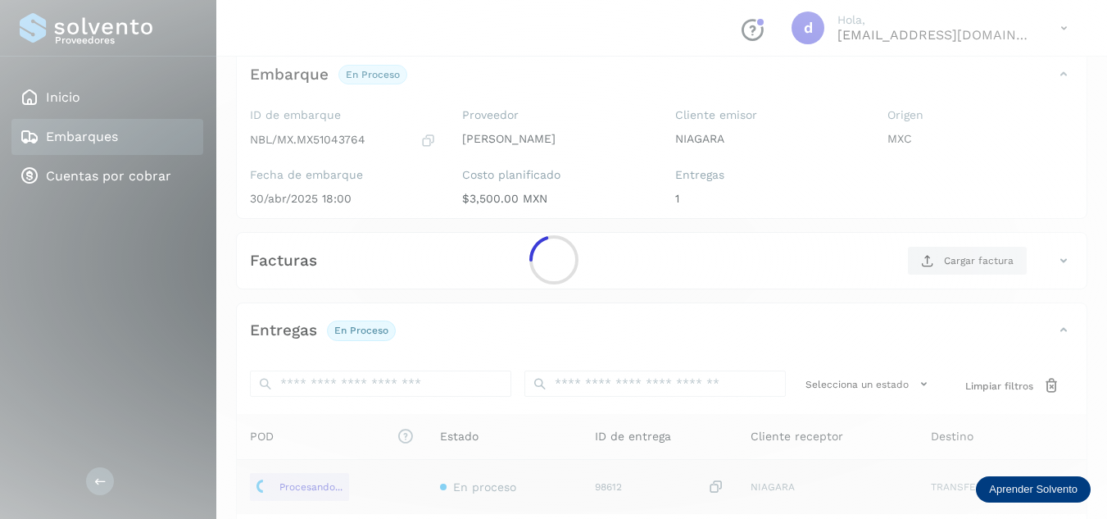
scroll to position [82, 0]
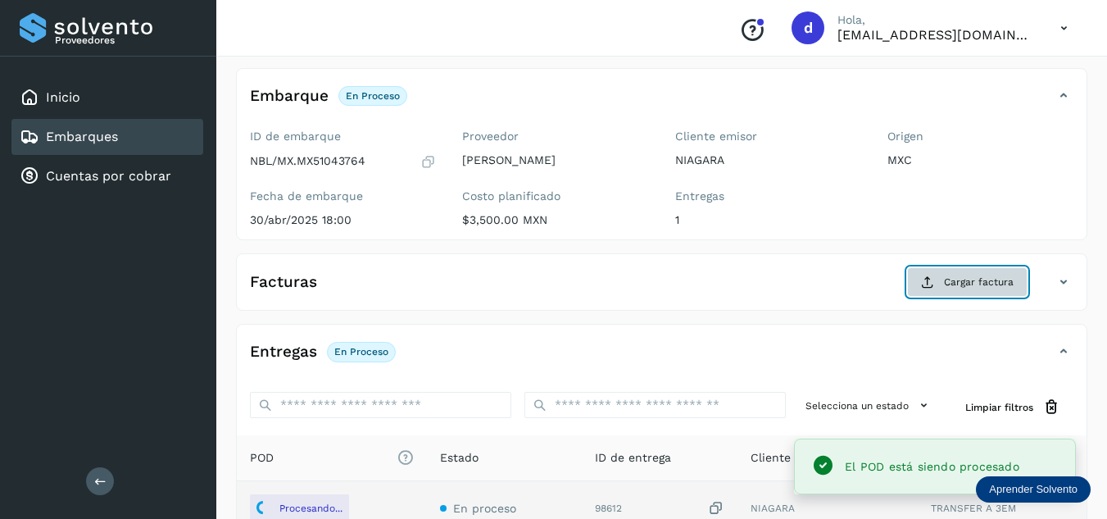
click at [962, 284] on span "Cargar factura" at bounding box center [979, 282] width 70 height 15
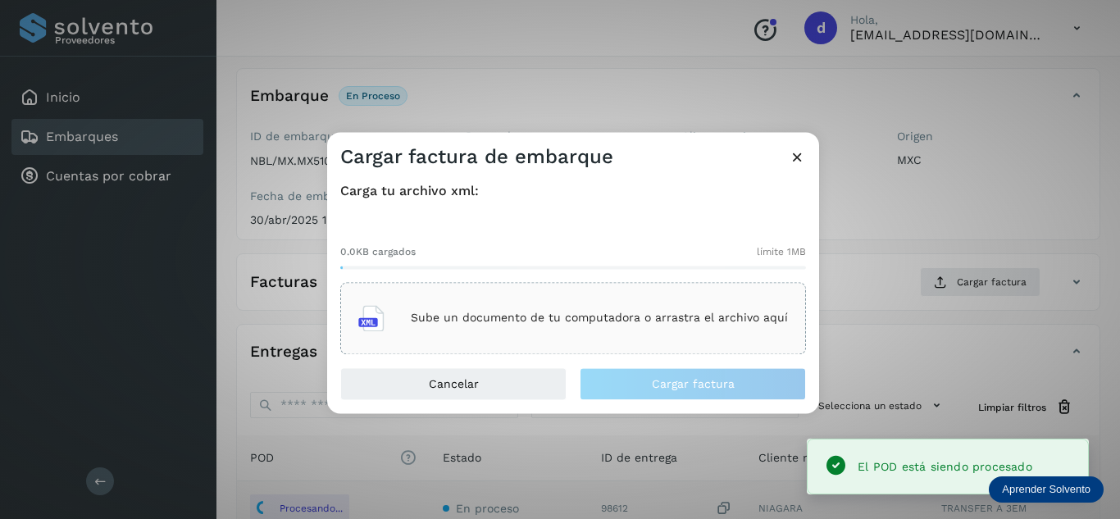
click at [588, 325] on p "Sube un documento de tu computadora o arrastra el archivo aquí" at bounding box center [599, 318] width 377 height 14
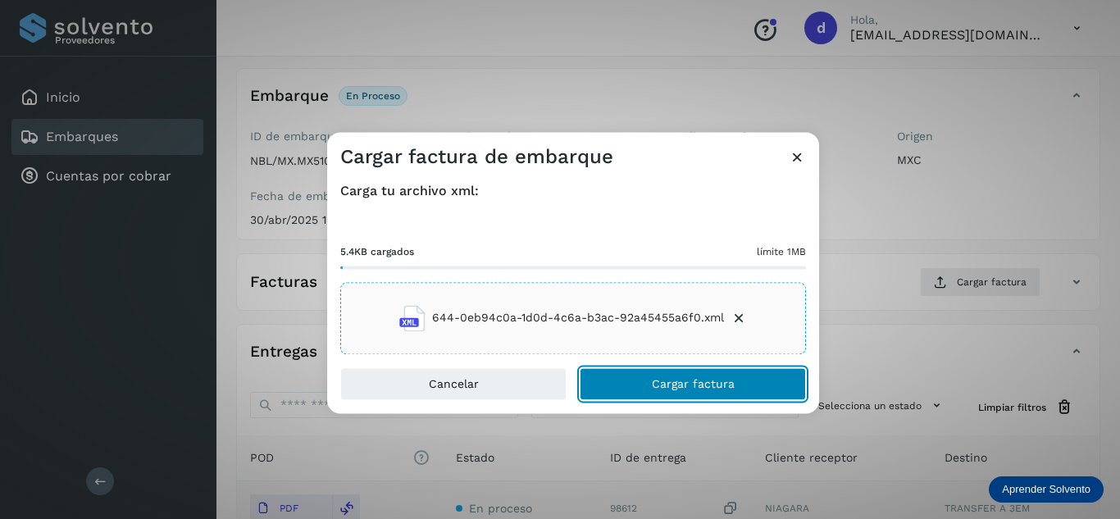
click at [706, 385] on span "Cargar factura" at bounding box center [693, 383] width 83 height 11
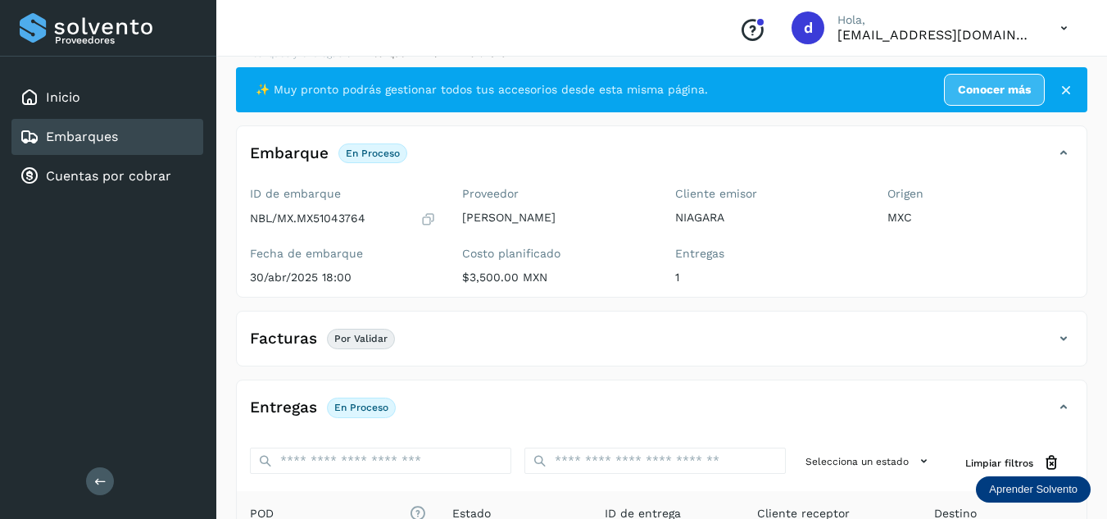
scroll to position [0, 0]
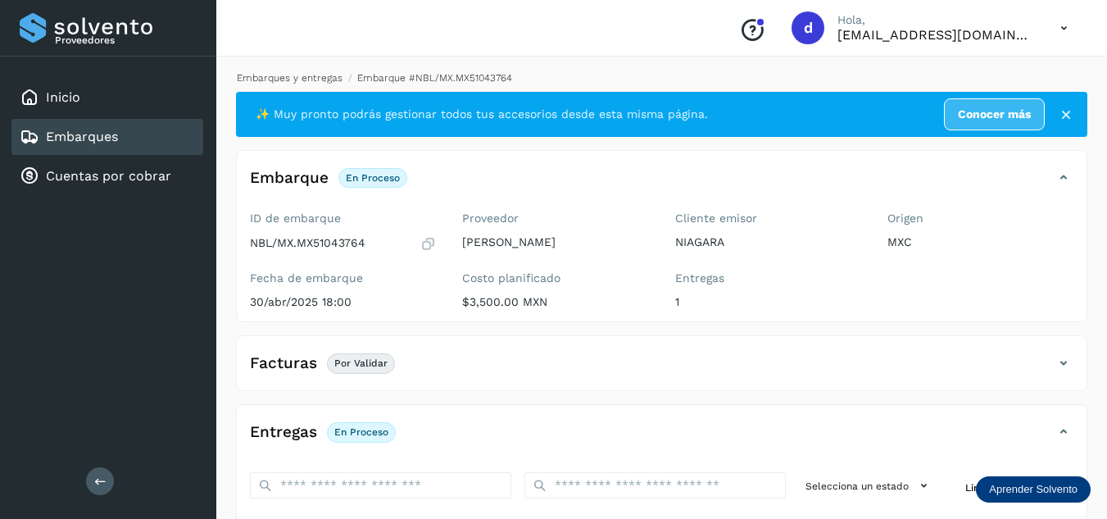
click at [272, 77] on link "Embarques y entregas" at bounding box center [290, 77] width 106 height 11
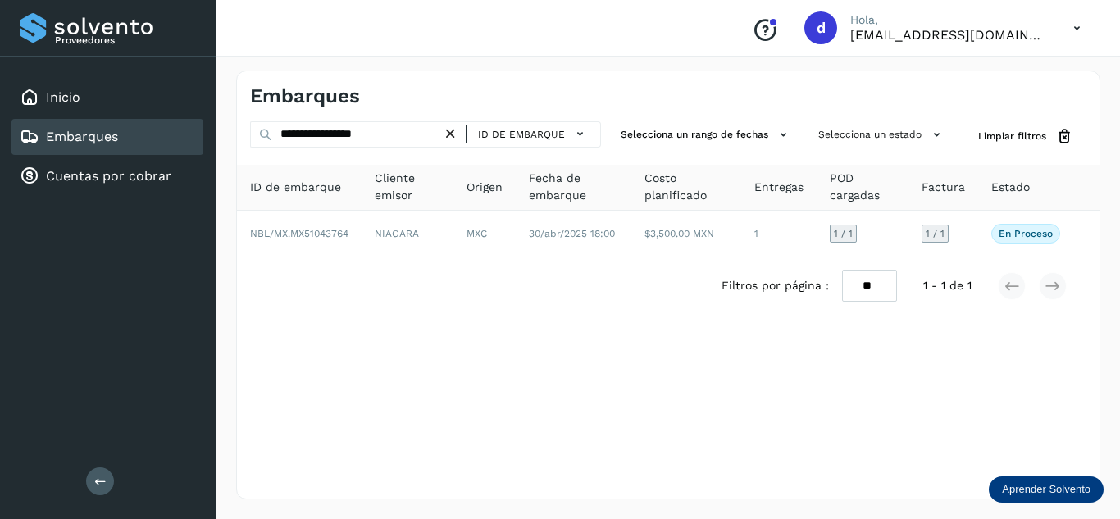
click at [450, 134] on icon at bounding box center [450, 133] width 17 height 17
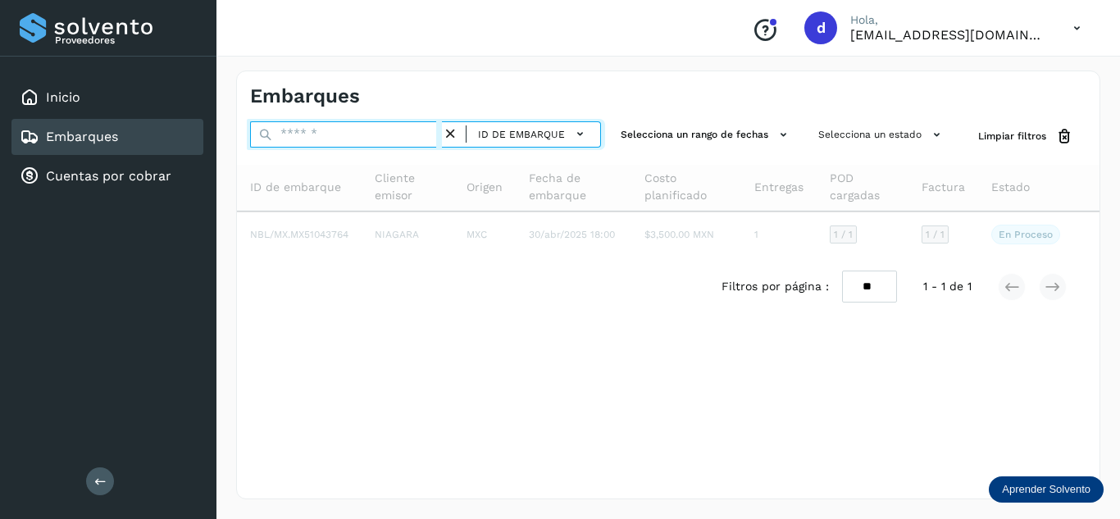
click at [388, 142] on input "text" at bounding box center [346, 134] width 192 height 26
paste input "**********"
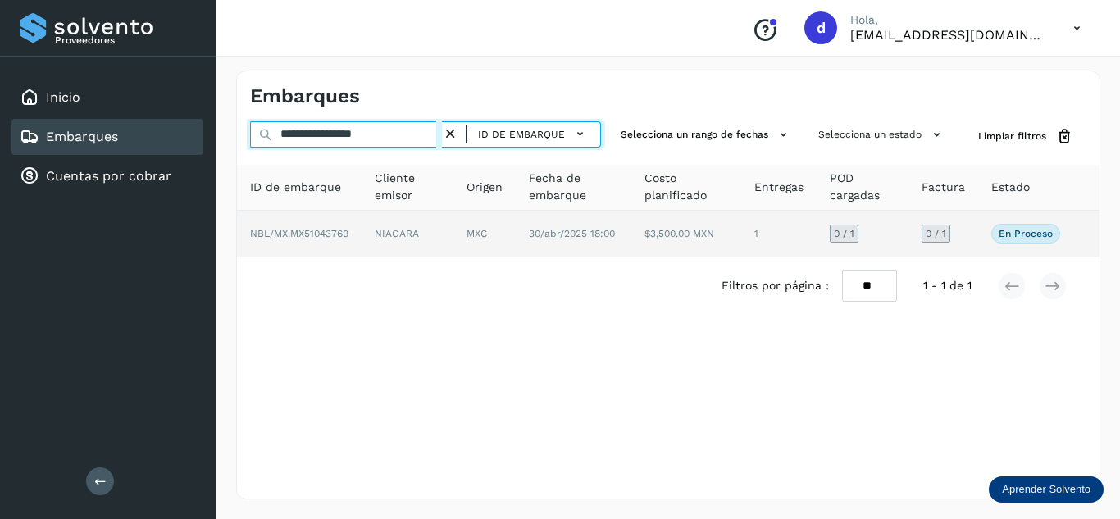
type input "**********"
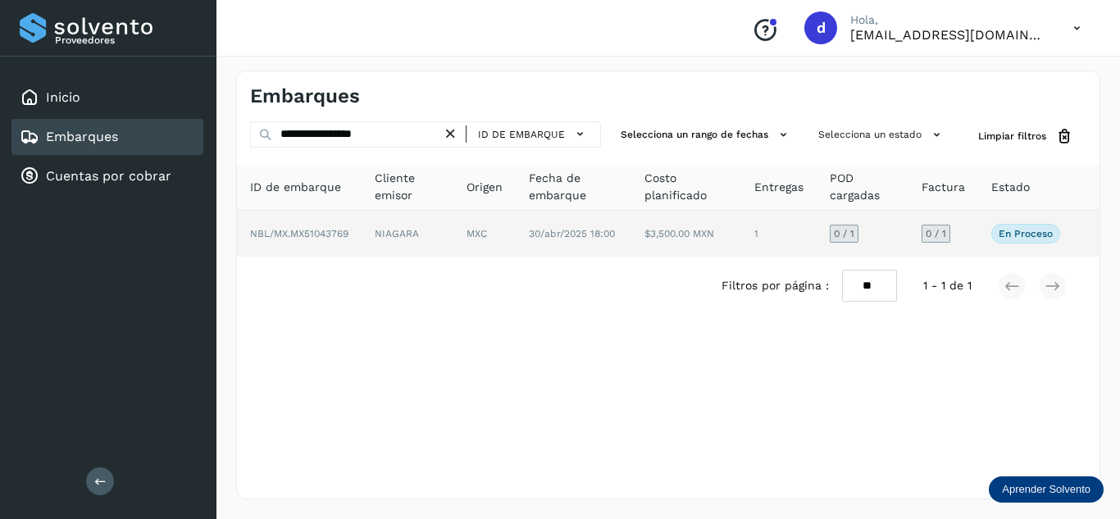
click at [283, 236] on span "NBL/MX.MX51043769" at bounding box center [299, 233] width 98 height 11
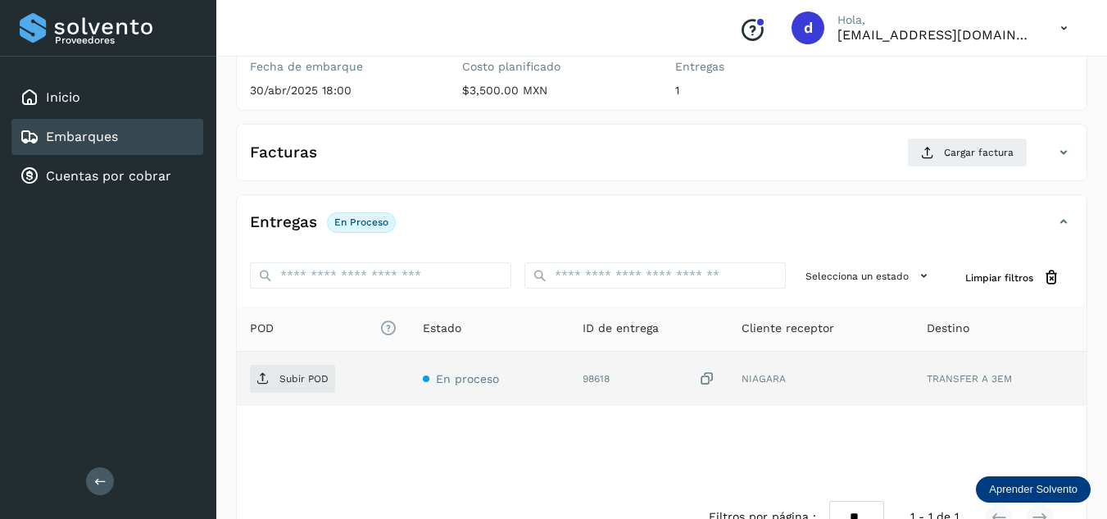
scroll to position [259, 0]
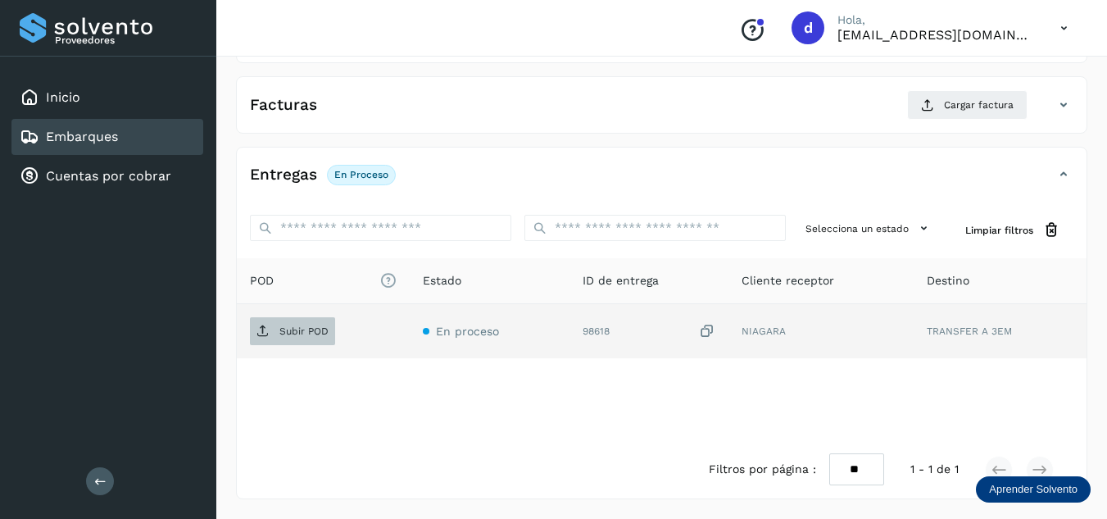
click at [285, 328] on p "Subir POD" at bounding box center [304, 330] width 49 height 11
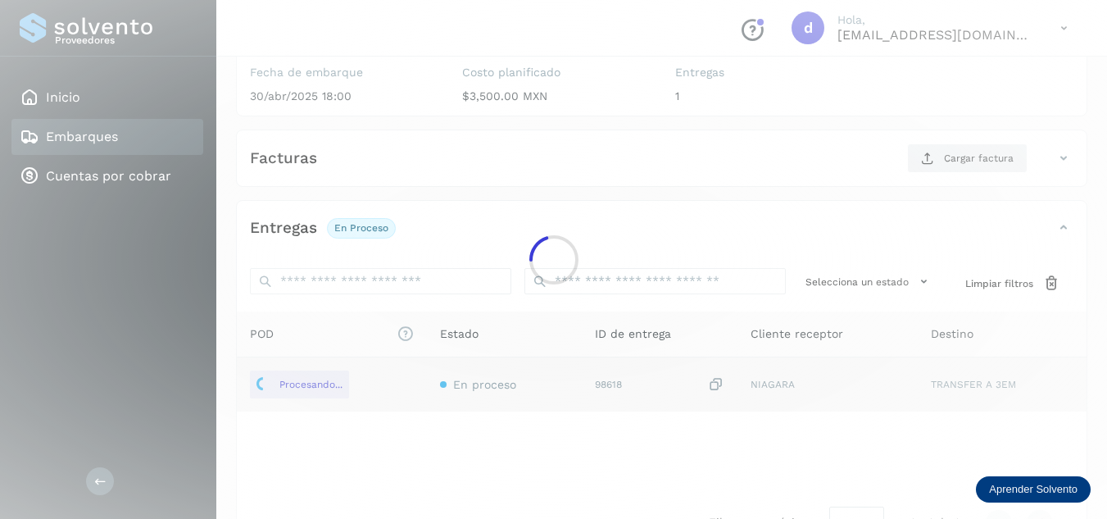
scroll to position [177, 0]
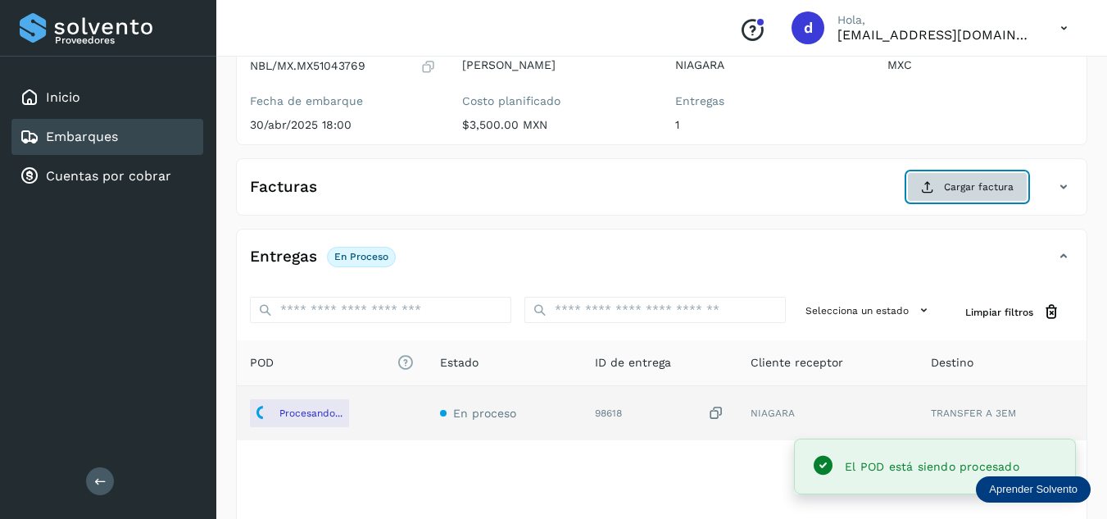
click at [961, 188] on span "Cargar factura" at bounding box center [979, 187] width 70 height 15
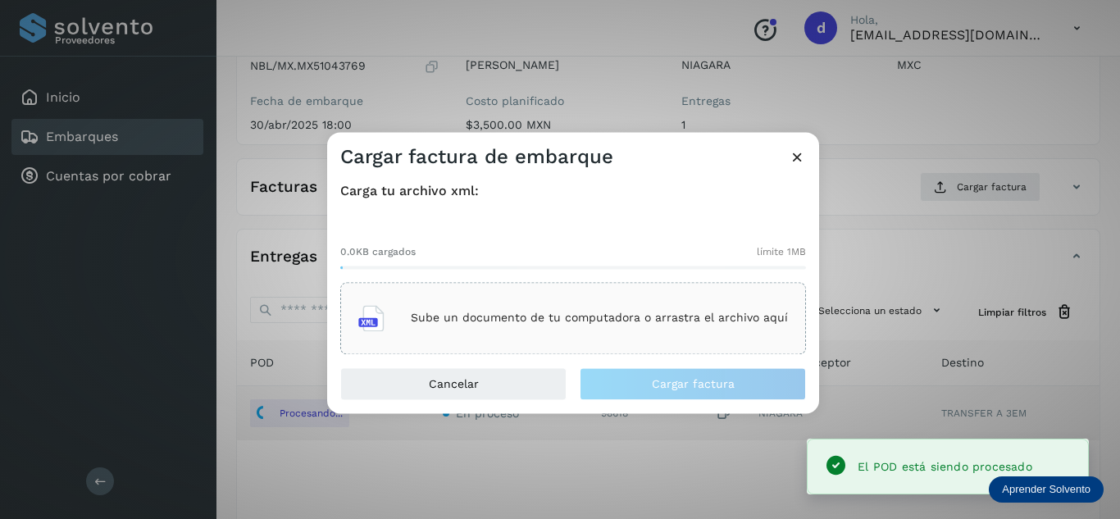
click at [480, 318] on p "Sube un documento de tu computadora o arrastra el archivo aquí" at bounding box center [599, 318] width 377 height 14
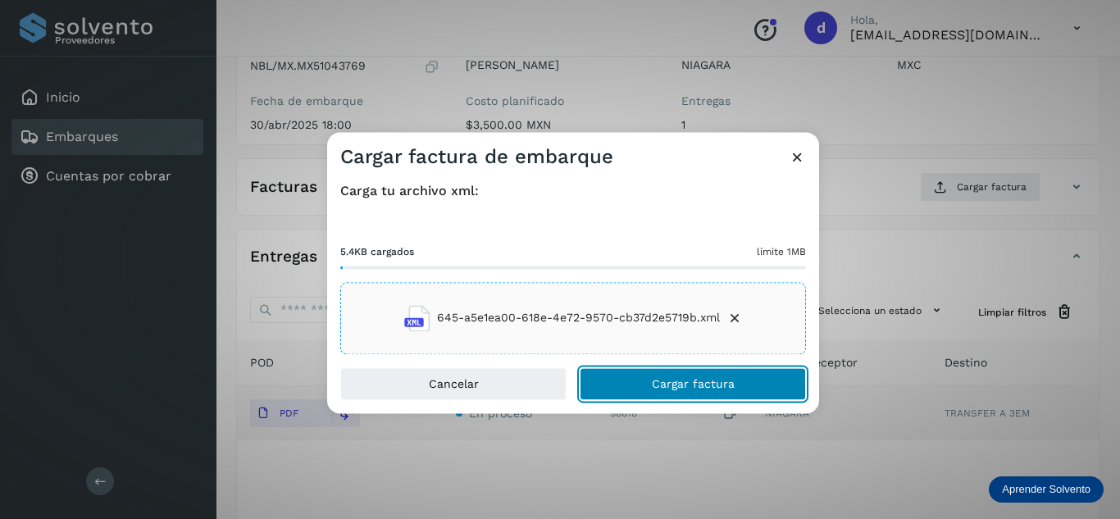
click at [743, 387] on button "Cargar factura" at bounding box center [693, 383] width 226 height 33
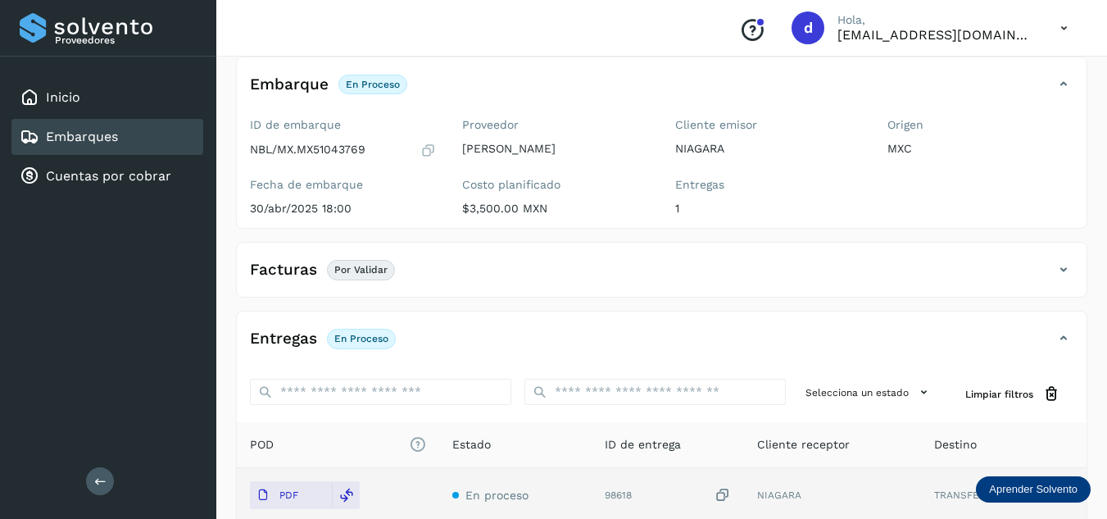
scroll to position [0, 0]
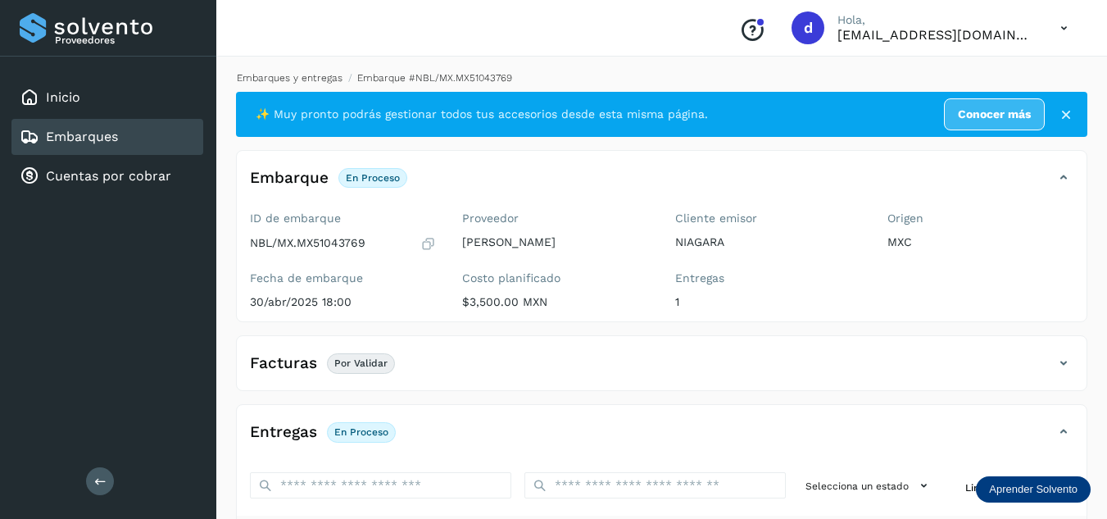
click at [313, 77] on link "Embarques y entregas" at bounding box center [290, 77] width 106 height 11
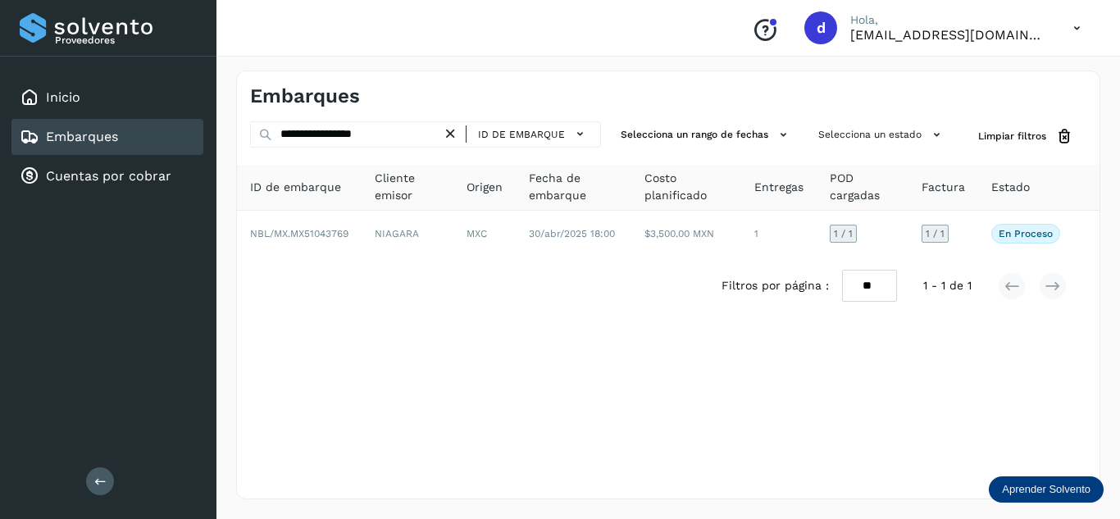
click at [453, 137] on icon at bounding box center [450, 133] width 17 height 17
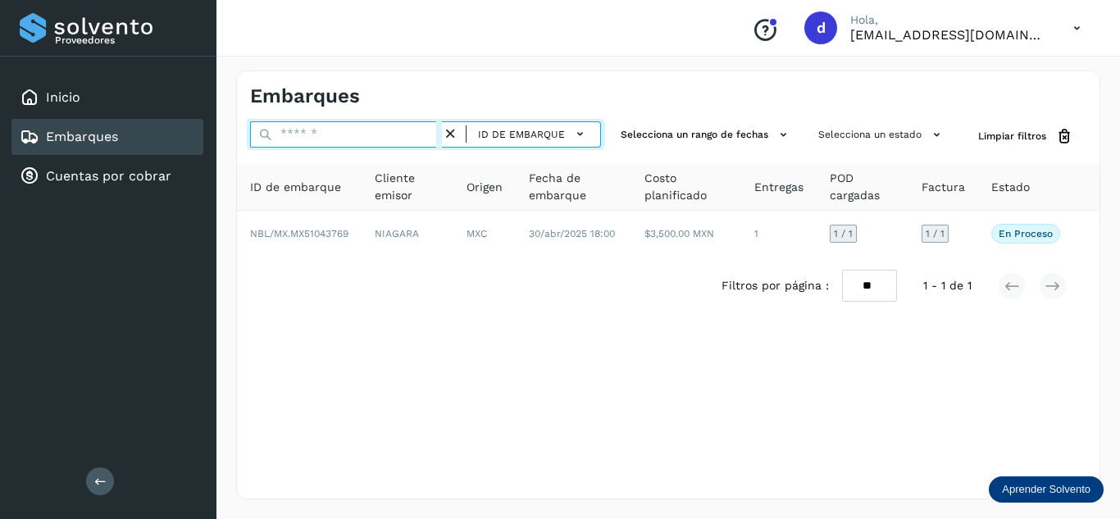
click at [371, 137] on input "text" at bounding box center [346, 134] width 192 height 26
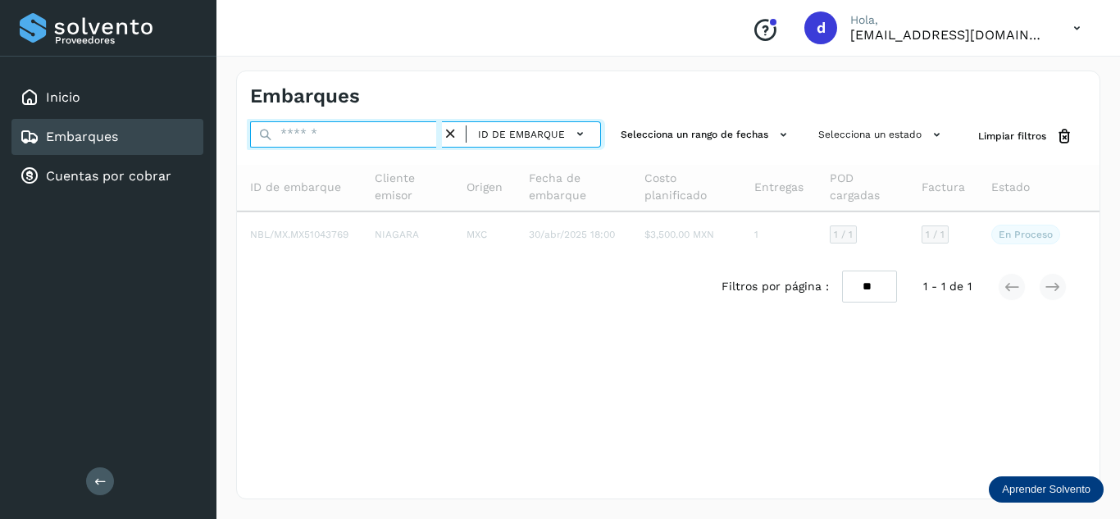
paste input "**********"
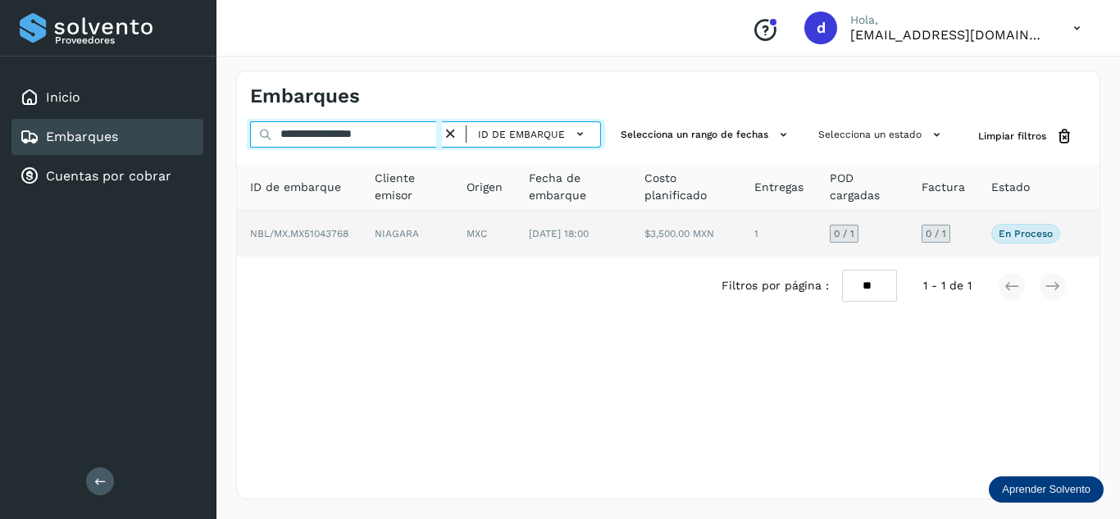
type input "**********"
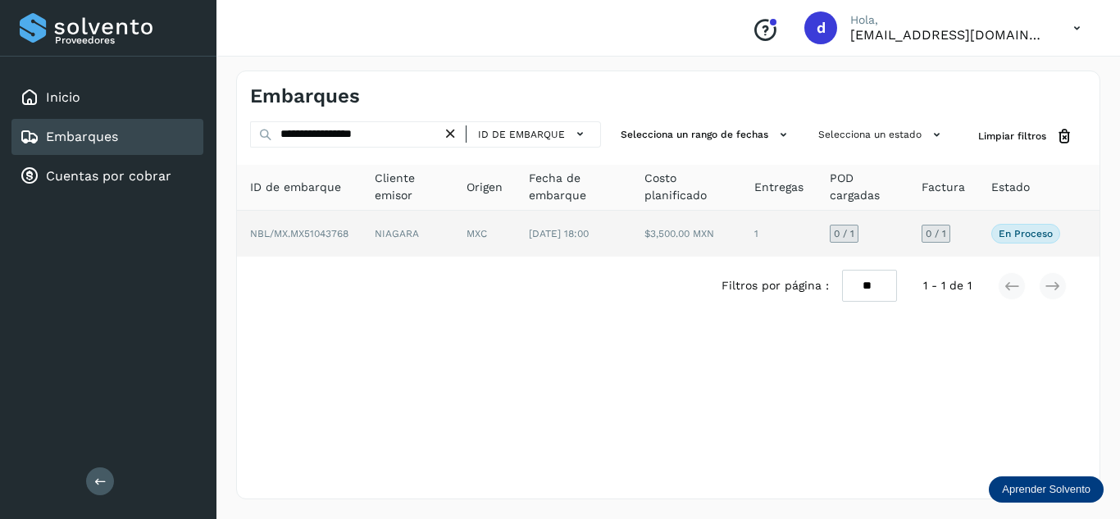
click at [315, 237] on span "NBL/MX.MX51043768" at bounding box center [299, 233] width 98 height 11
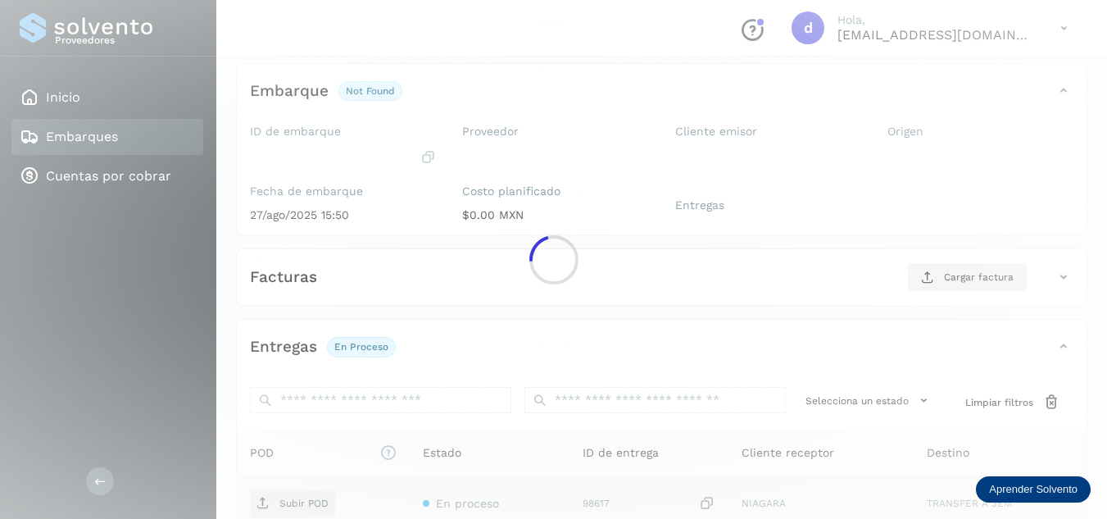
scroll to position [246, 0]
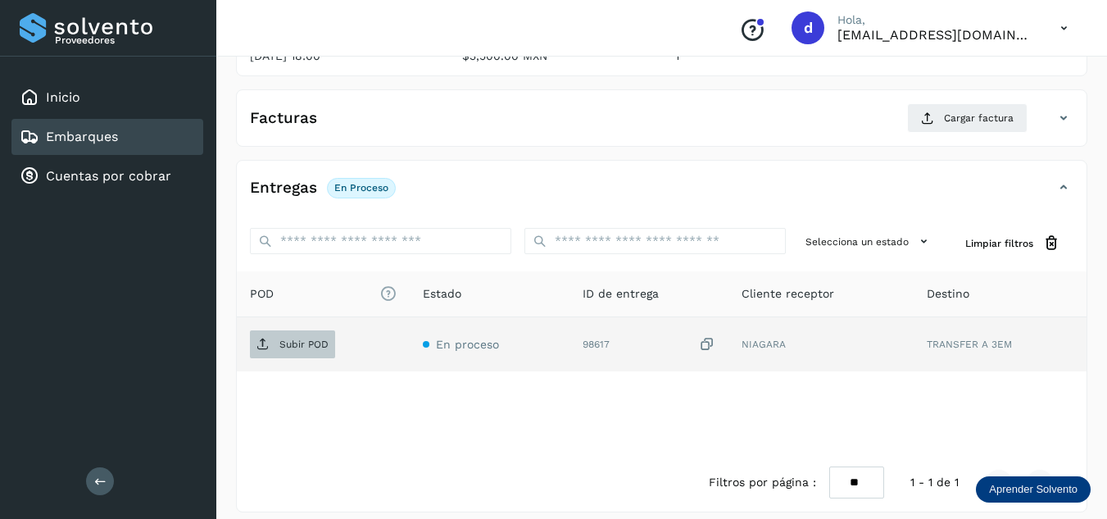
click at [296, 342] on p "Subir POD" at bounding box center [304, 344] width 49 height 11
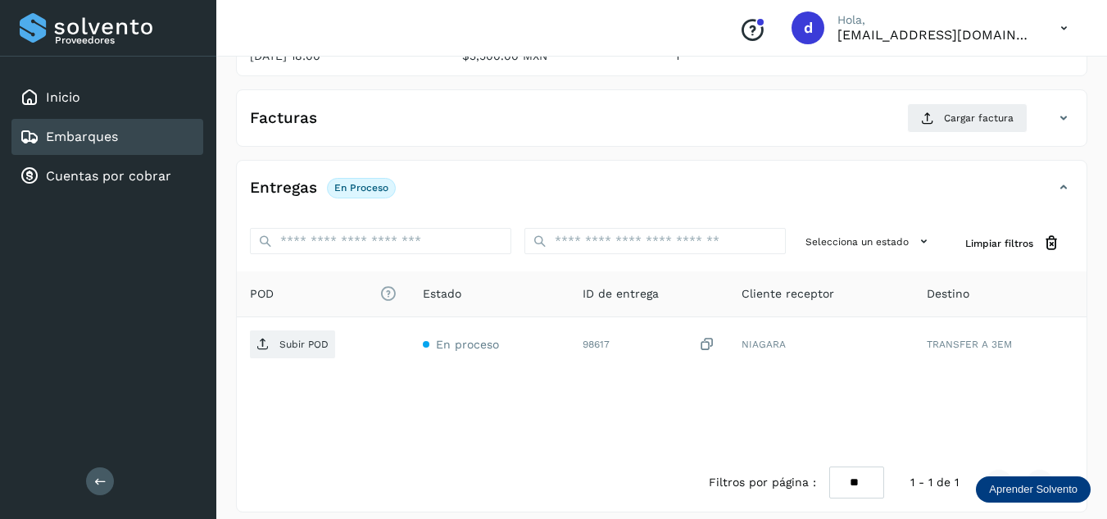
click at [612, 430] on div "POD El tamaño máximo de archivo es de 20 Mb. Estado ID de entrega Cliente recep…" at bounding box center [662, 362] width 850 height 182
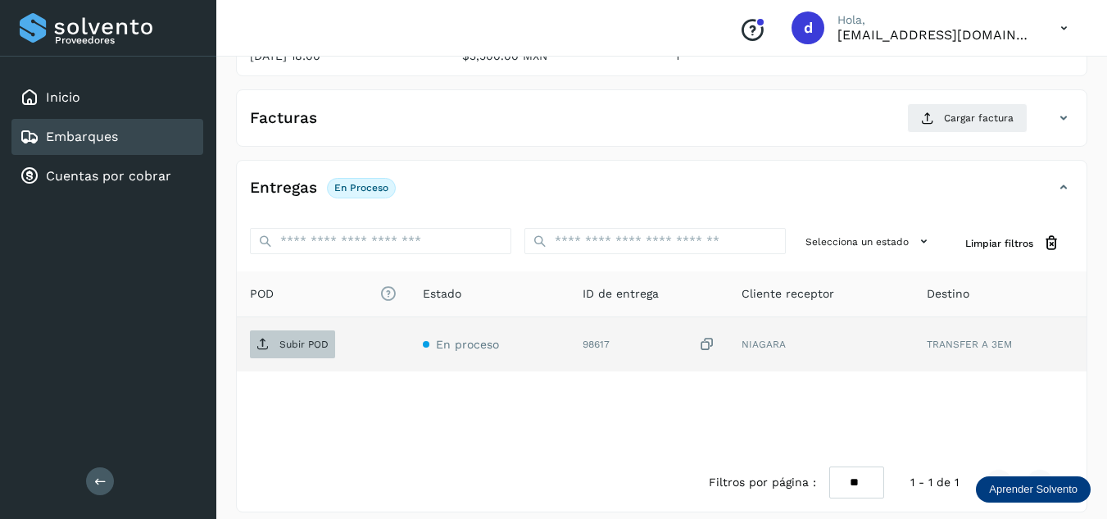
click at [266, 342] on icon at bounding box center [263, 344] width 13 height 13
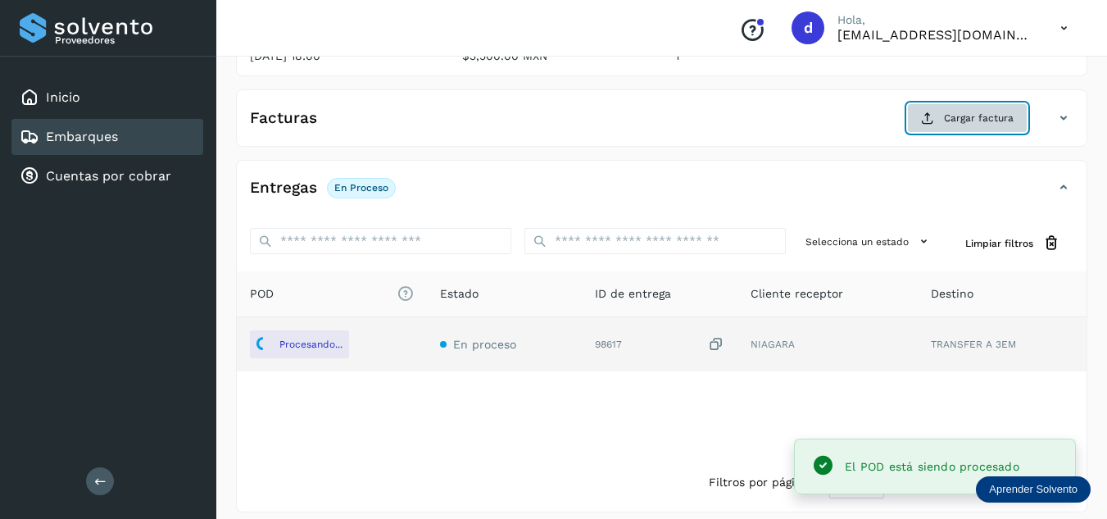
click at [930, 127] on button "Cargar factura" at bounding box center [967, 118] width 121 height 30
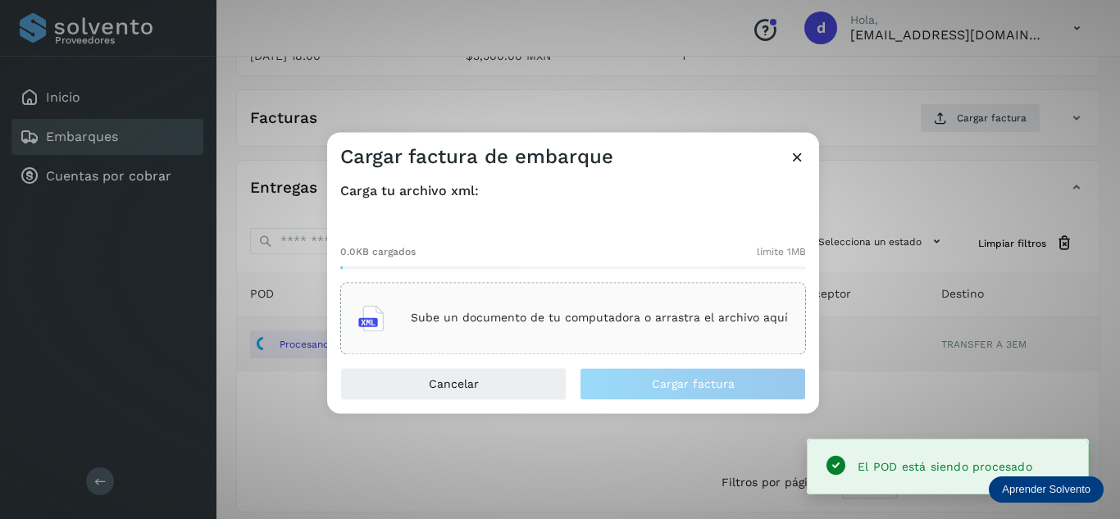
click at [570, 306] on div "Sube un documento de tu computadora o arrastra el archivo aquí" at bounding box center [573, 318] width 430 height 44
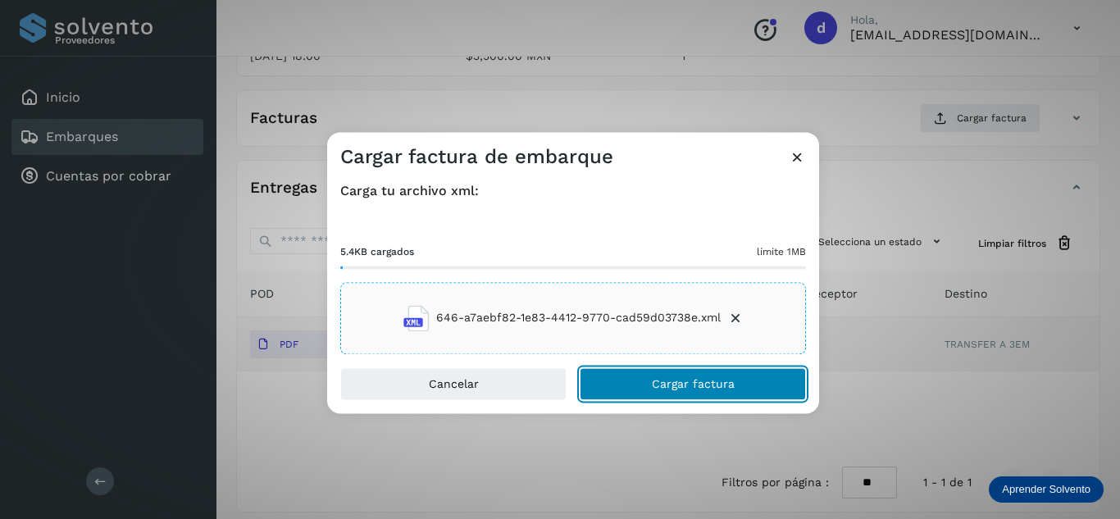
drag, startPoint x: 716, startPoint y: 383, endPoint x: 618, endPoint y: 384, distance: 98.4
click at [618, 384] on button "Cargar factura" at bounding box center [693, 383] width 226 height 33
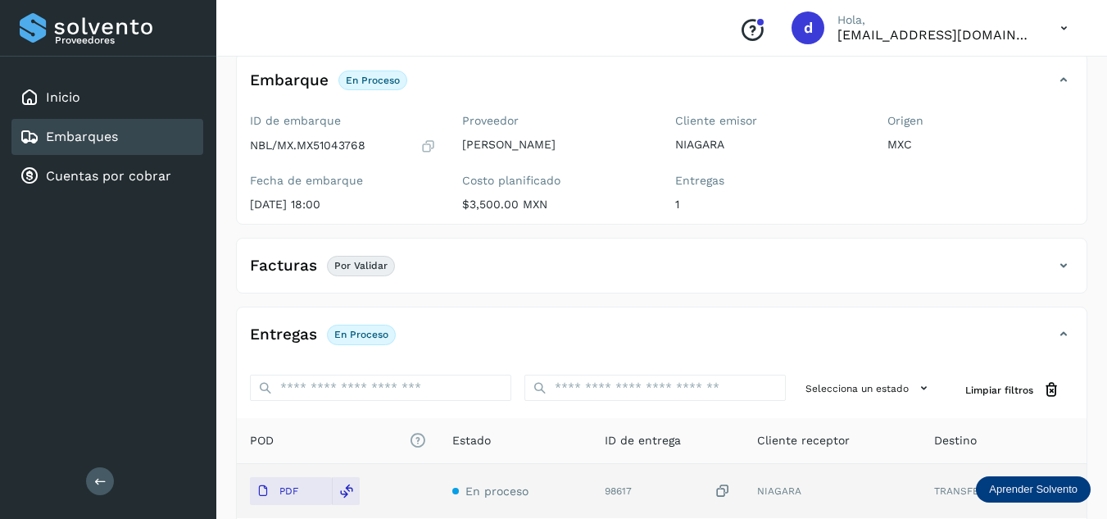
scroll to position [0, 0]
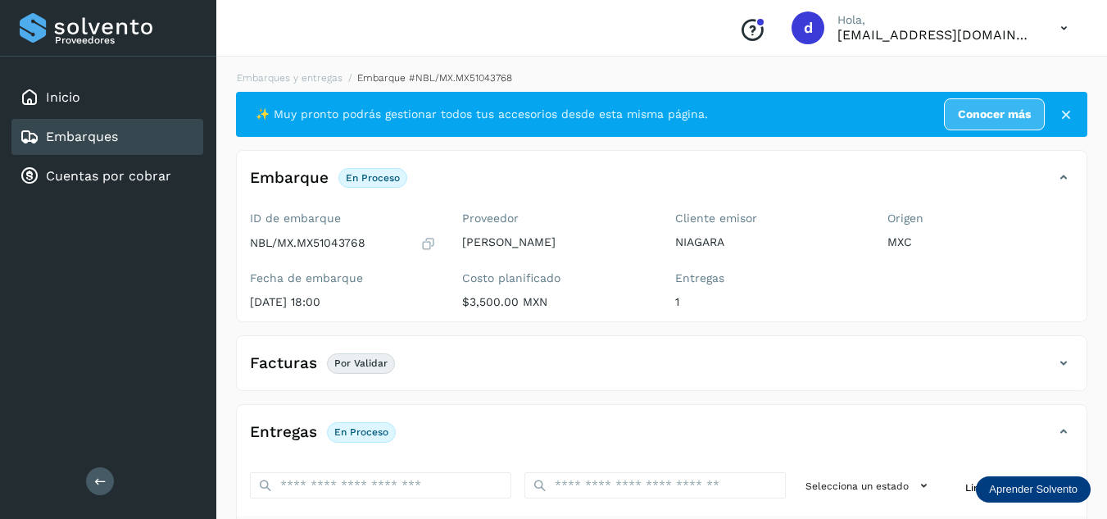
click at [362, 358] on p "Por validar" at bounding box center [360, 362] width 53 height 11
click at [1066, 362] on icon at bounding box center [1064, 363] width 20 height 20
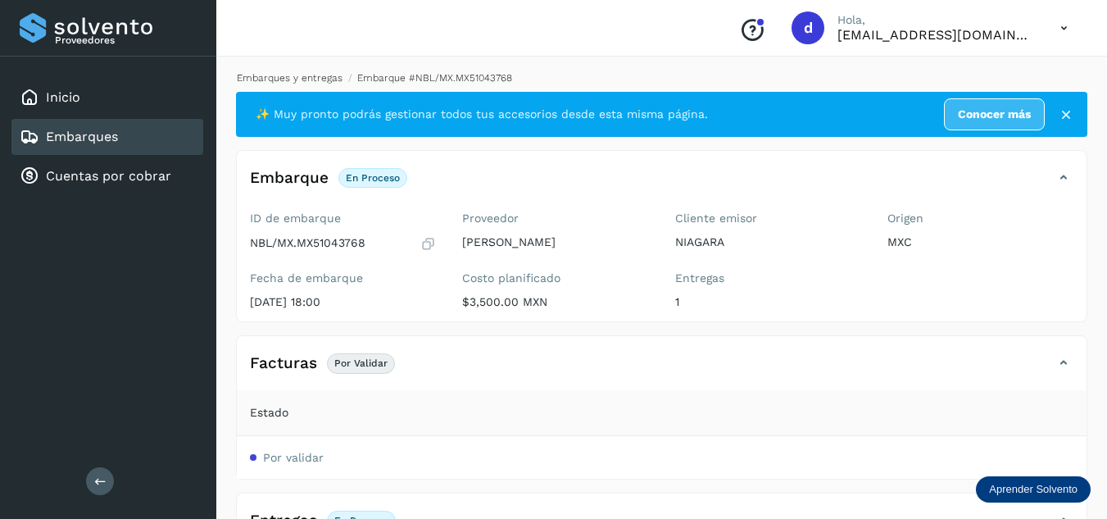
click at [284, 73] on link "Embarques y entregas" at bounding box center [290, 77] width 106 height 11
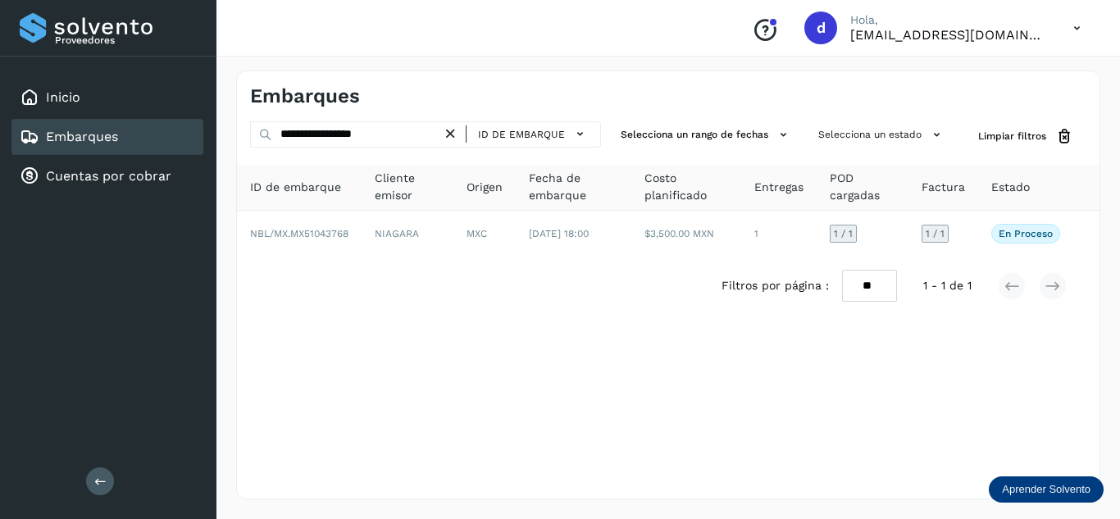
click at [452, 133] on icon at bounding box center [450, 133] width 17 height 17
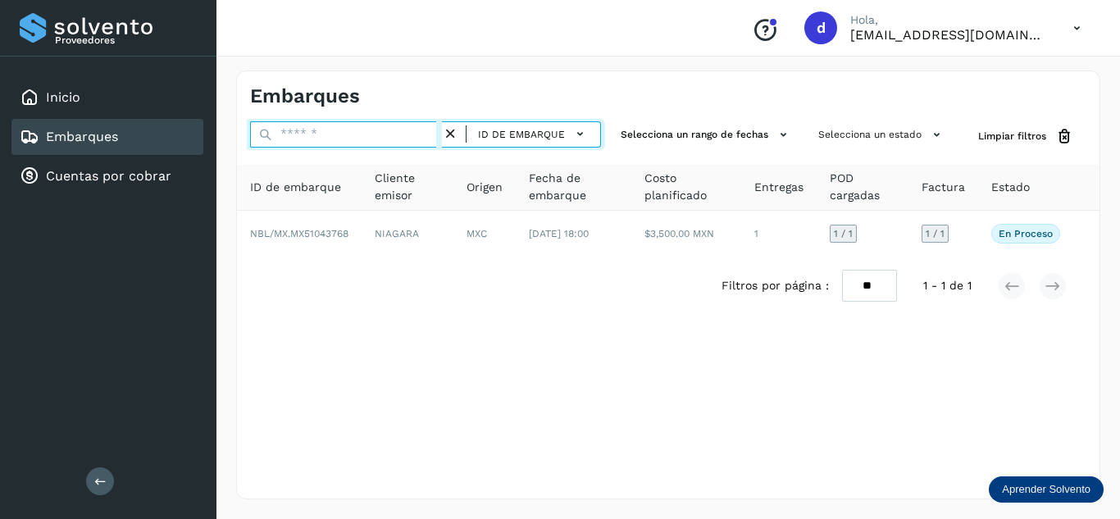
click at [405, 134] on input "text" at bounding box center [346, 134] width 192 height 26
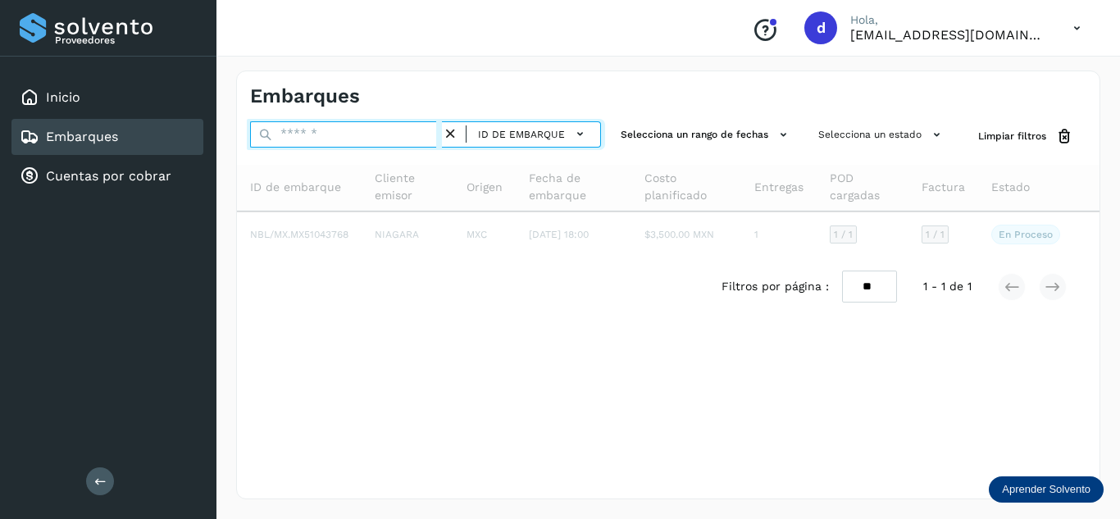
paste input "**********"
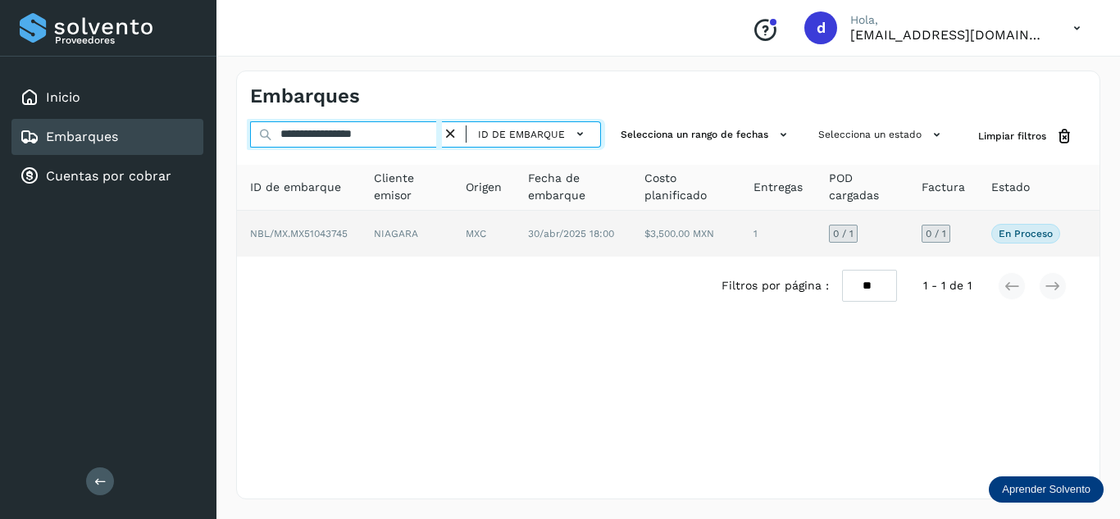
type input "**********"
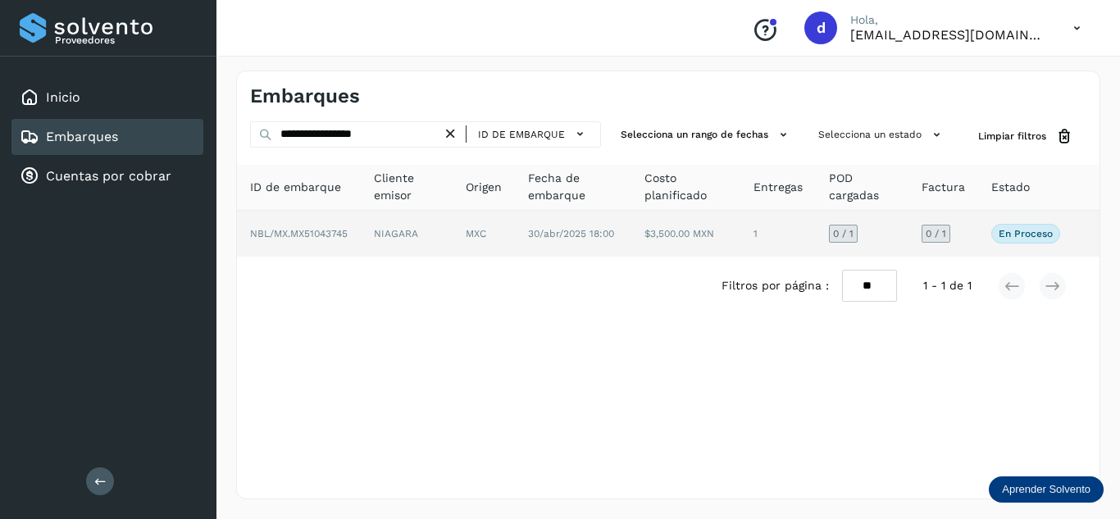
click at [361, 239] on td "NBL/MX.MX51043745" at bounding box center [407, 234] width 92 height 46
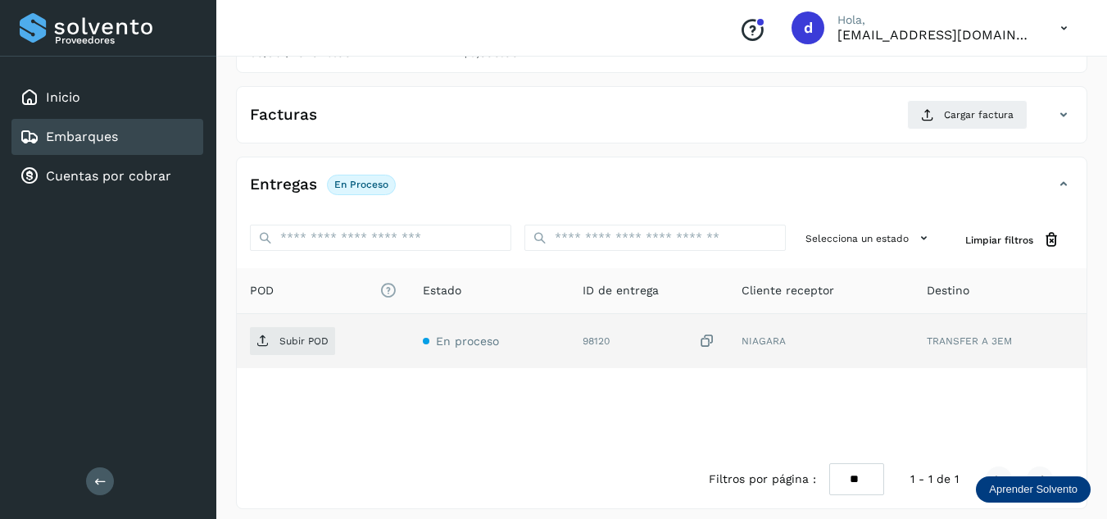
scroll to position [259, 0]
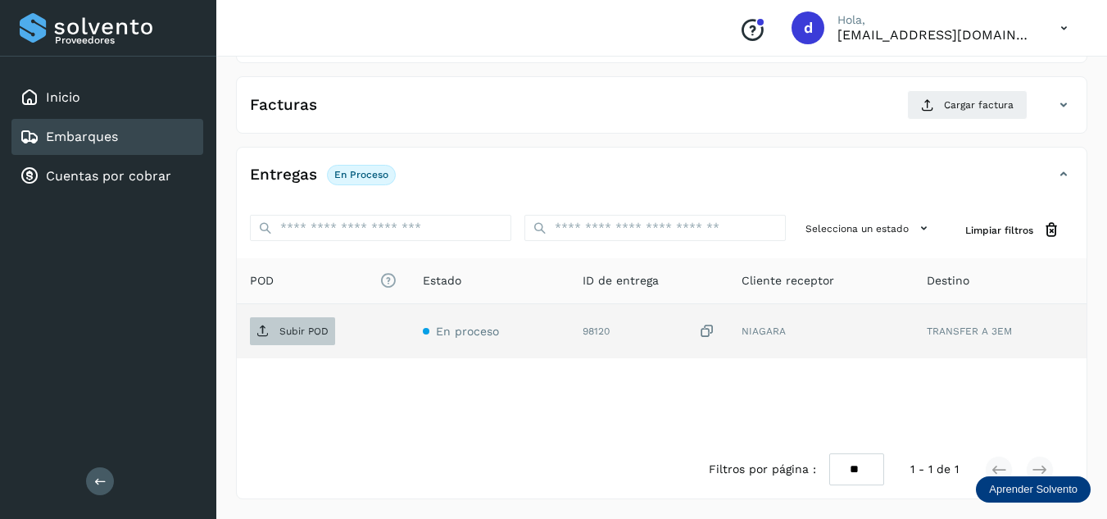
click at [313, 339] on span "Subir POD" at bounding box center [292, 331] width 85 height 26
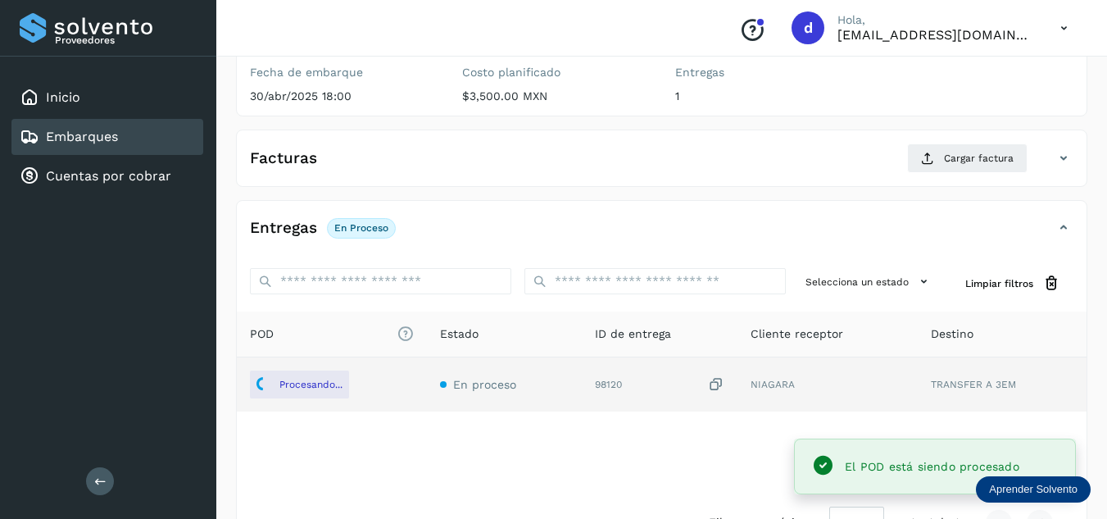
scroll to position [177, 0]
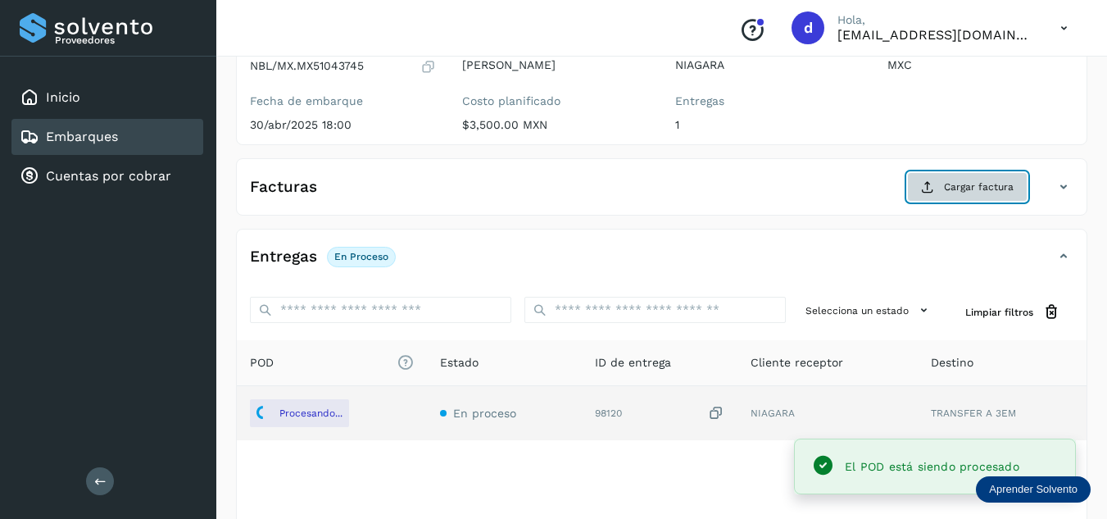
click at [931, 190] on icon at bounding box center [927, 186] width 13 height 13
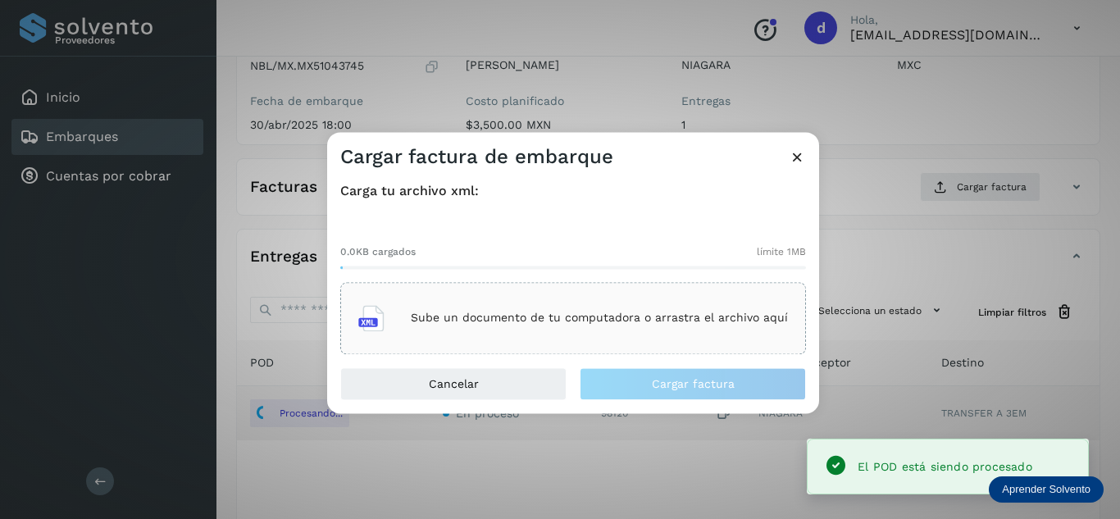
click at [575, 307] on div "Sube un documento de tu computadora o arrastra el archivo aquí" at bounding box center [573, 318] width 430 height 44
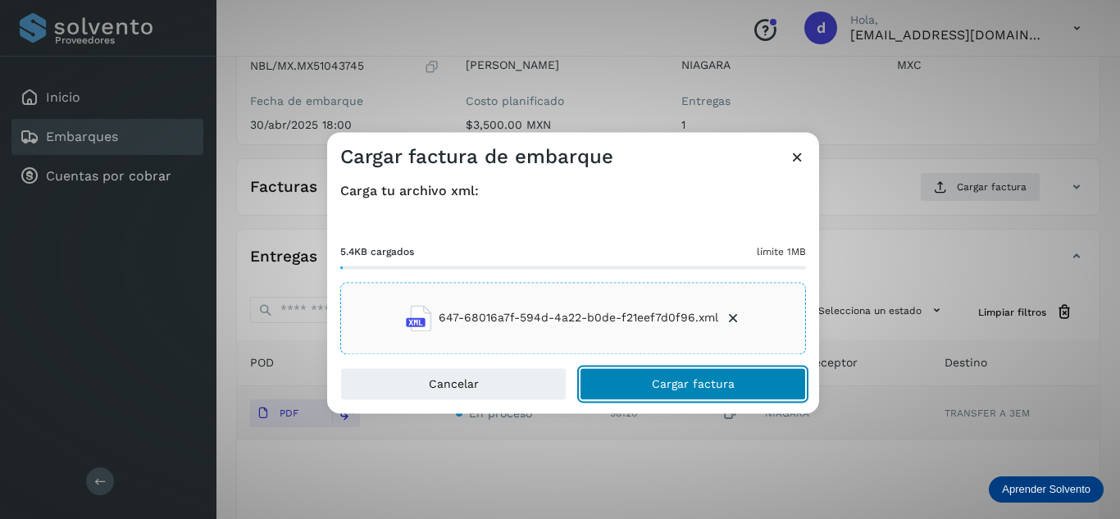
click at [728, 386] on span "Cargar factura" at bounding box center [693, 383] width 83 height 11
